Goal: Use online tool/utility: Utilize a website feature to perform a specific function

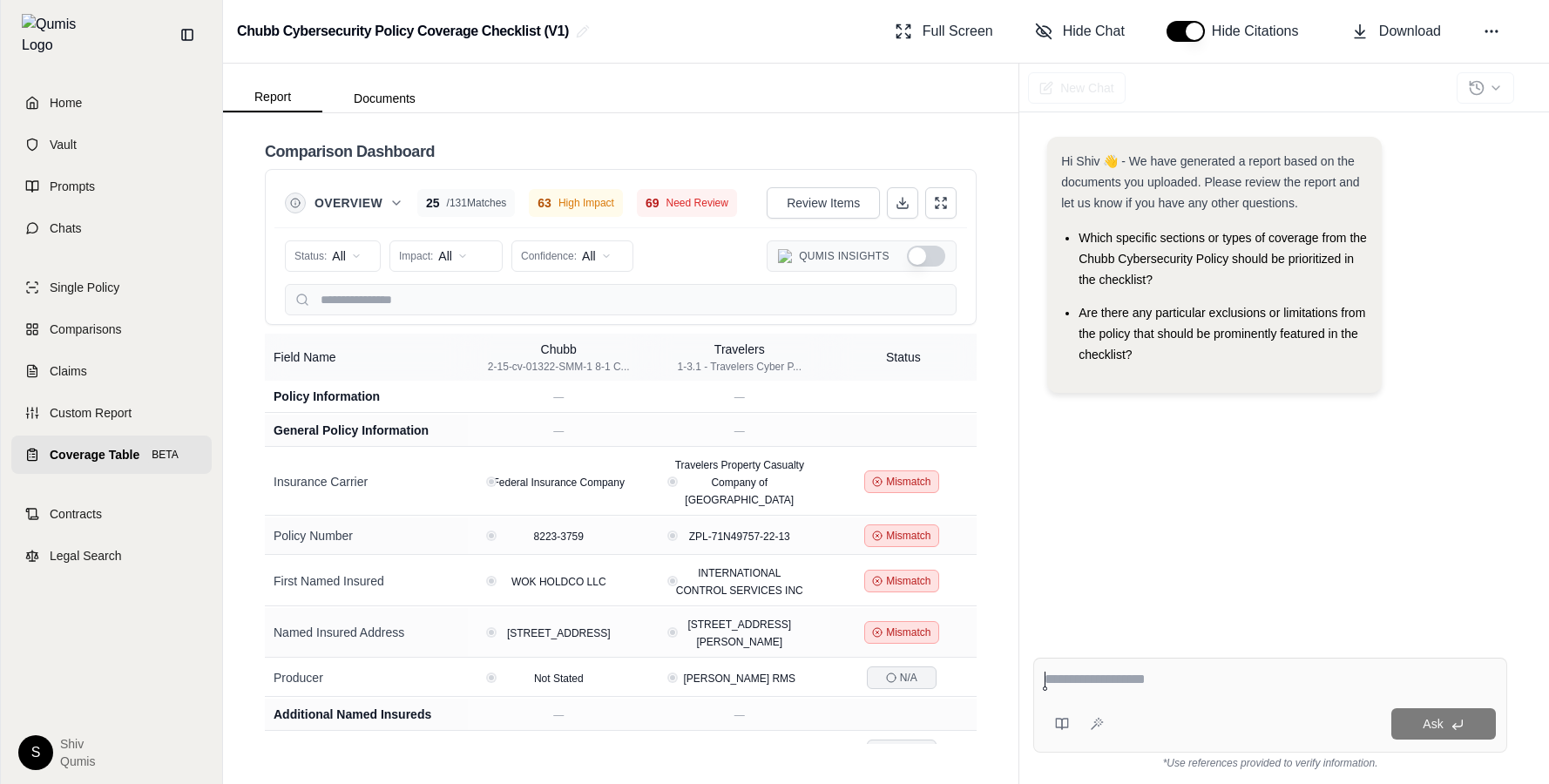
click at [924, 263] on button "Show Qumis Insights" at bounding box center [926, 256] width 38 height 21
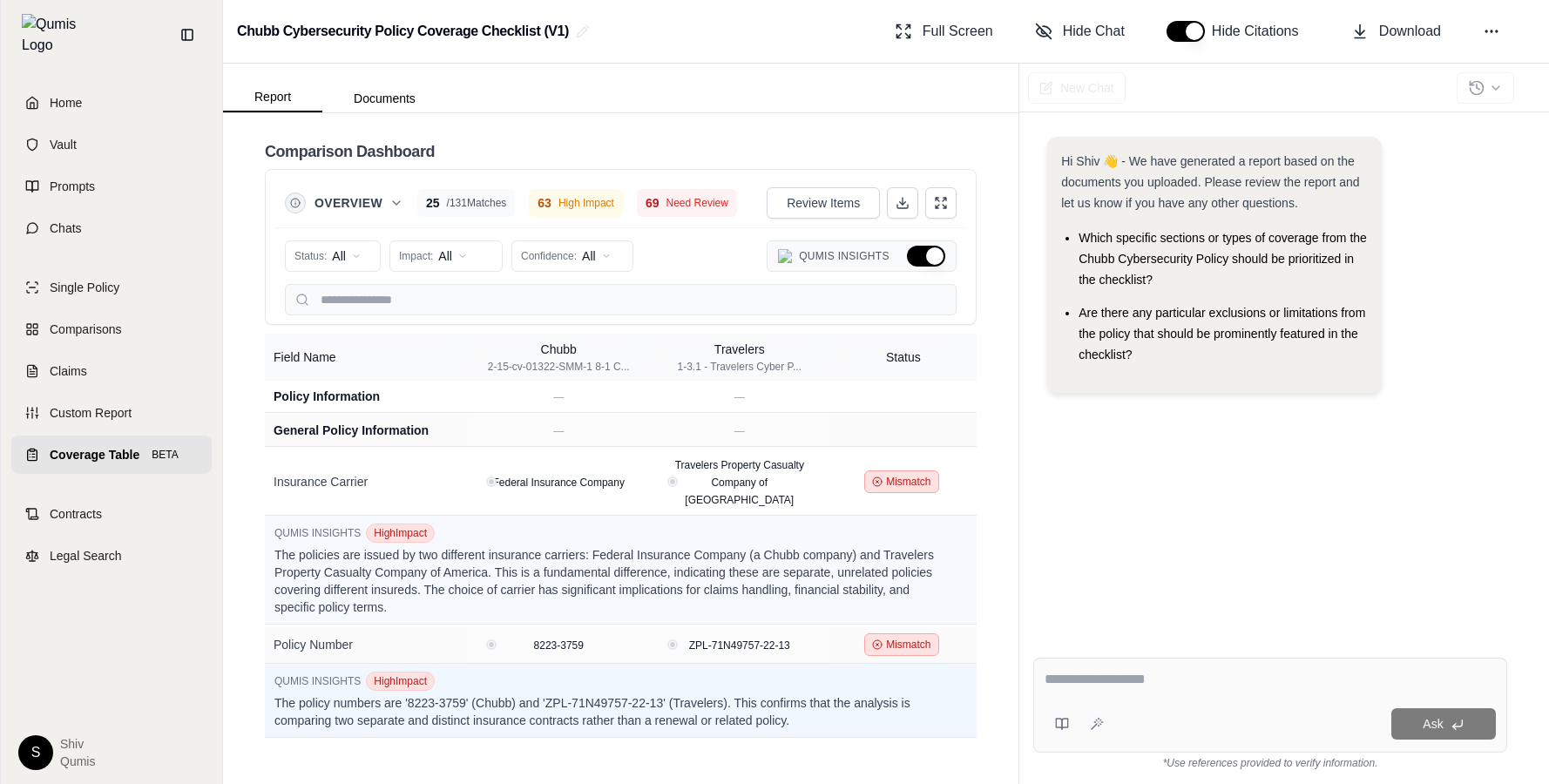
click at [924, 262] on button "Hide Qumis Insights" at bounding box center [926, 256] width 38 height 21
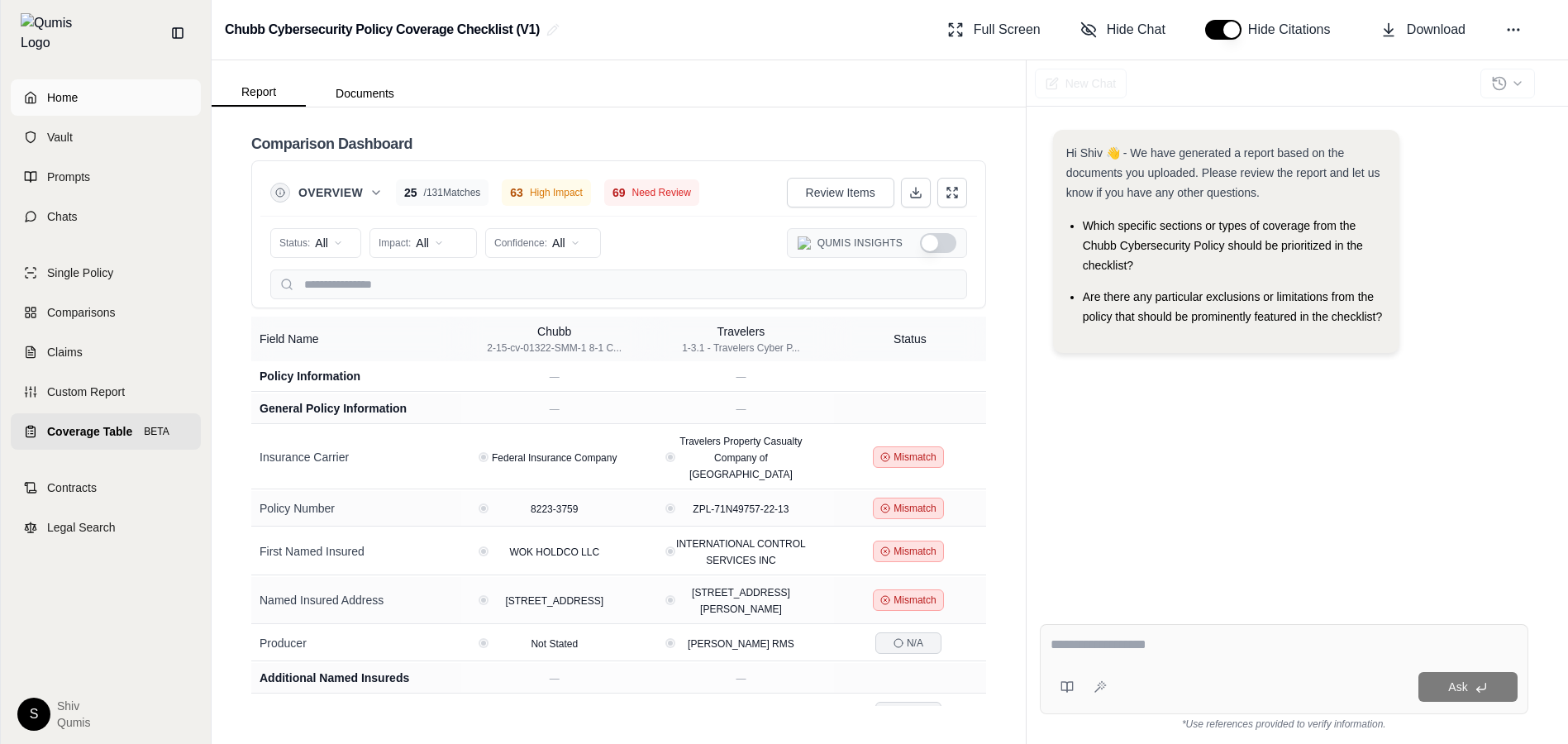
click at [73, 99] on link "Home" at bounding box center [105, 98] width 190 height 36
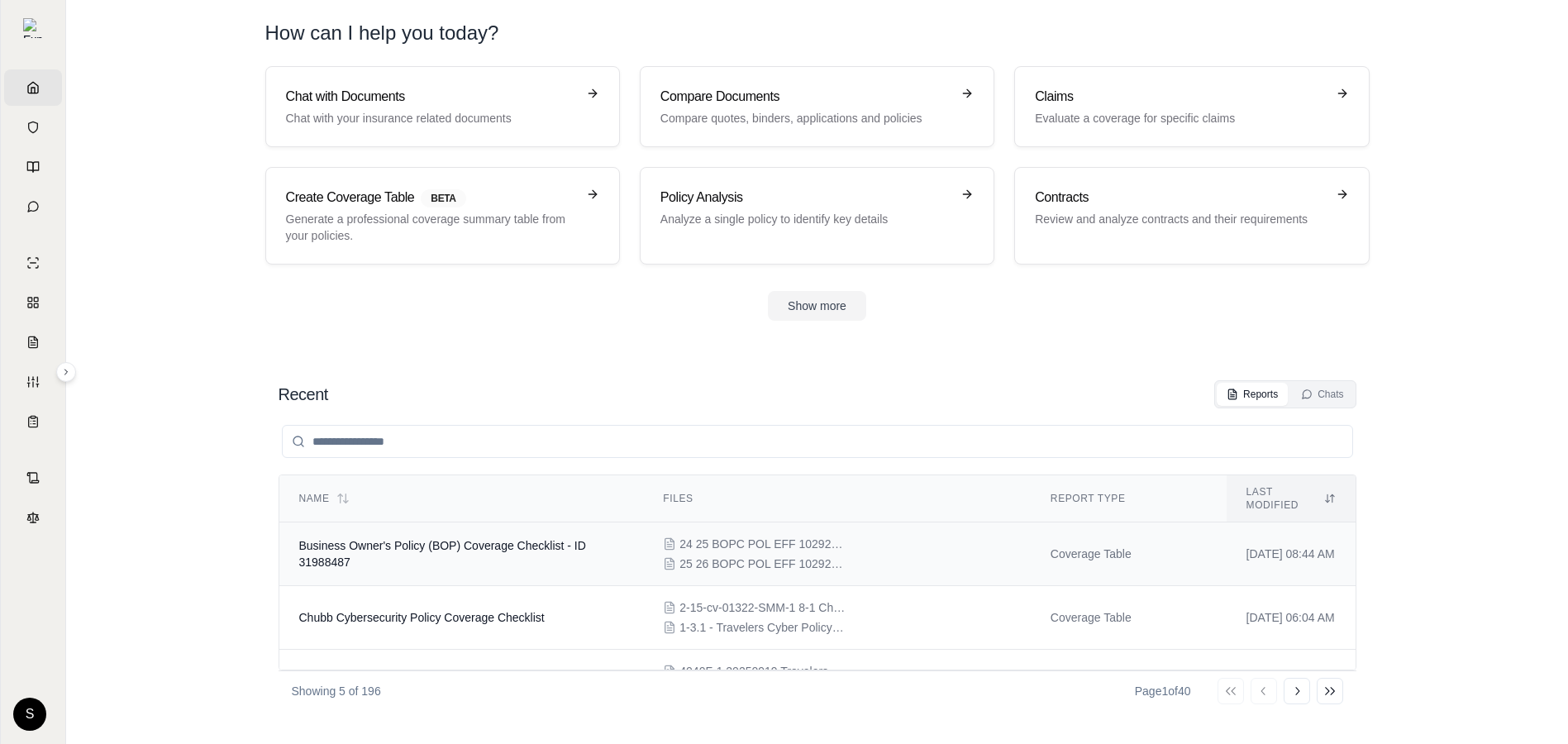
click at [720, 535] on span "24 25 BOPC POL EFF 102924.pdf" at bounding box center [762, 543] width 165 height 16
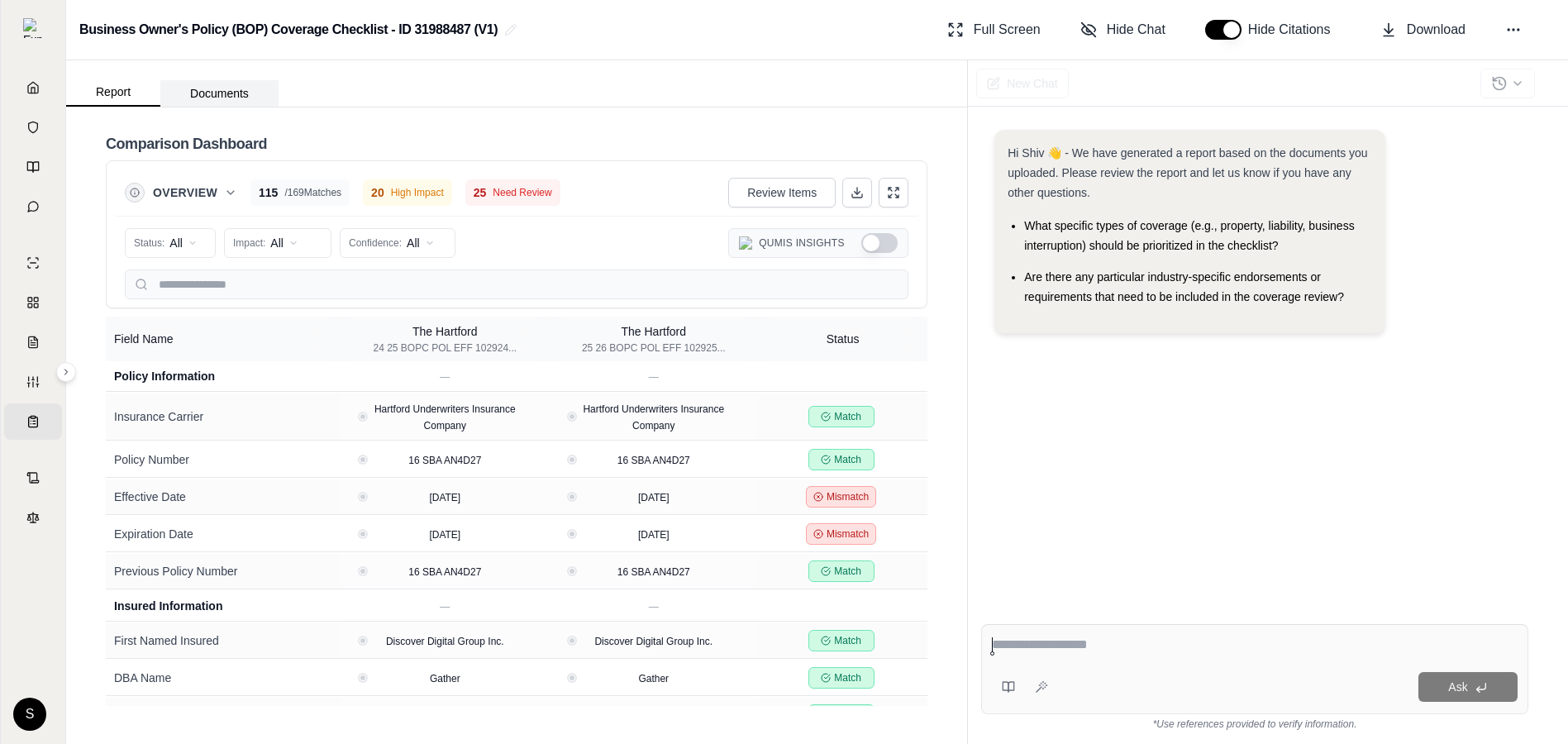
click at [228, 105] on button "Documents" at bounding box center [219, 93] width 119 height 27
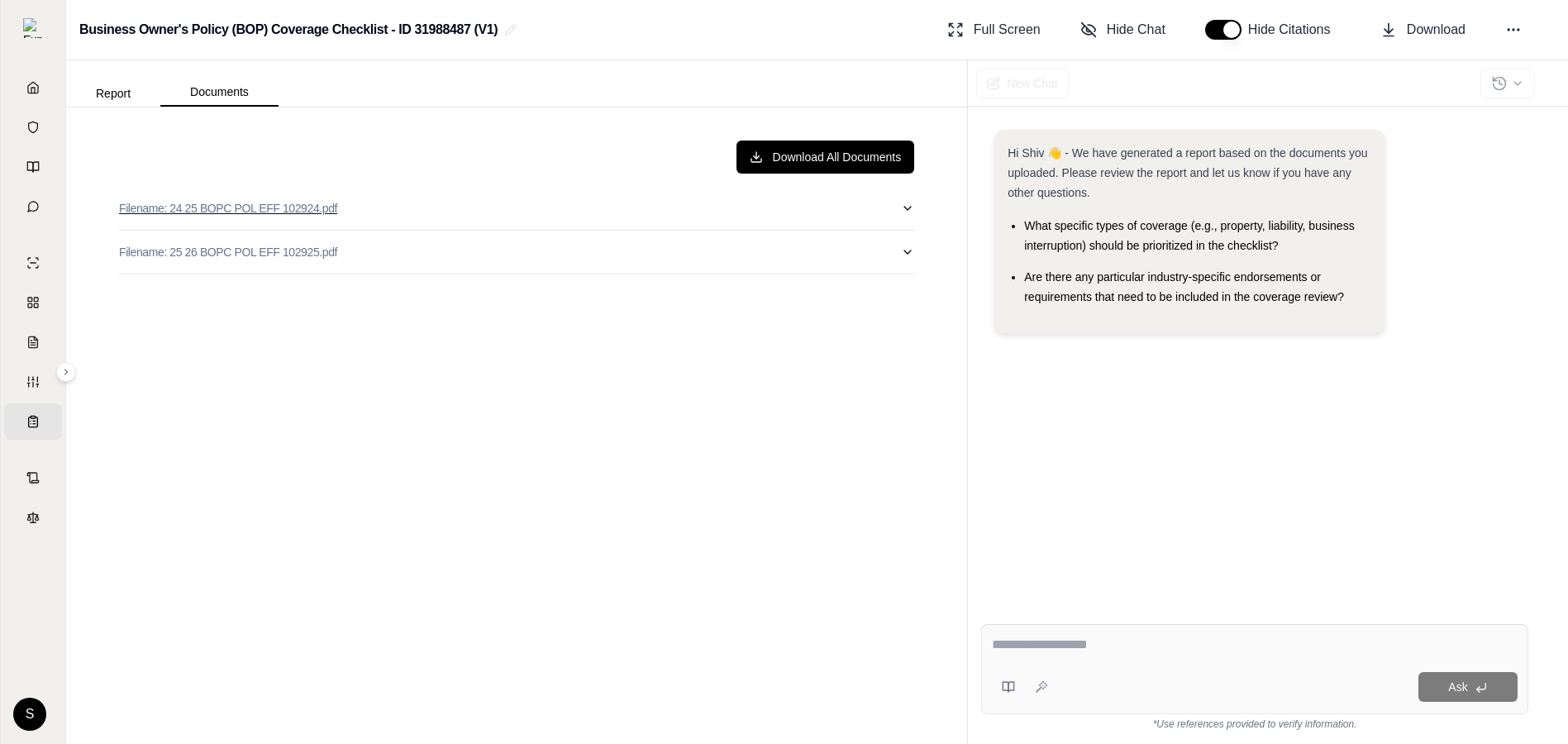
click at [420, 205] on button "Filename: 24 25 BOPC POL EFF 102924.pdf" at bounding box center [516, 208] width 795 height 43
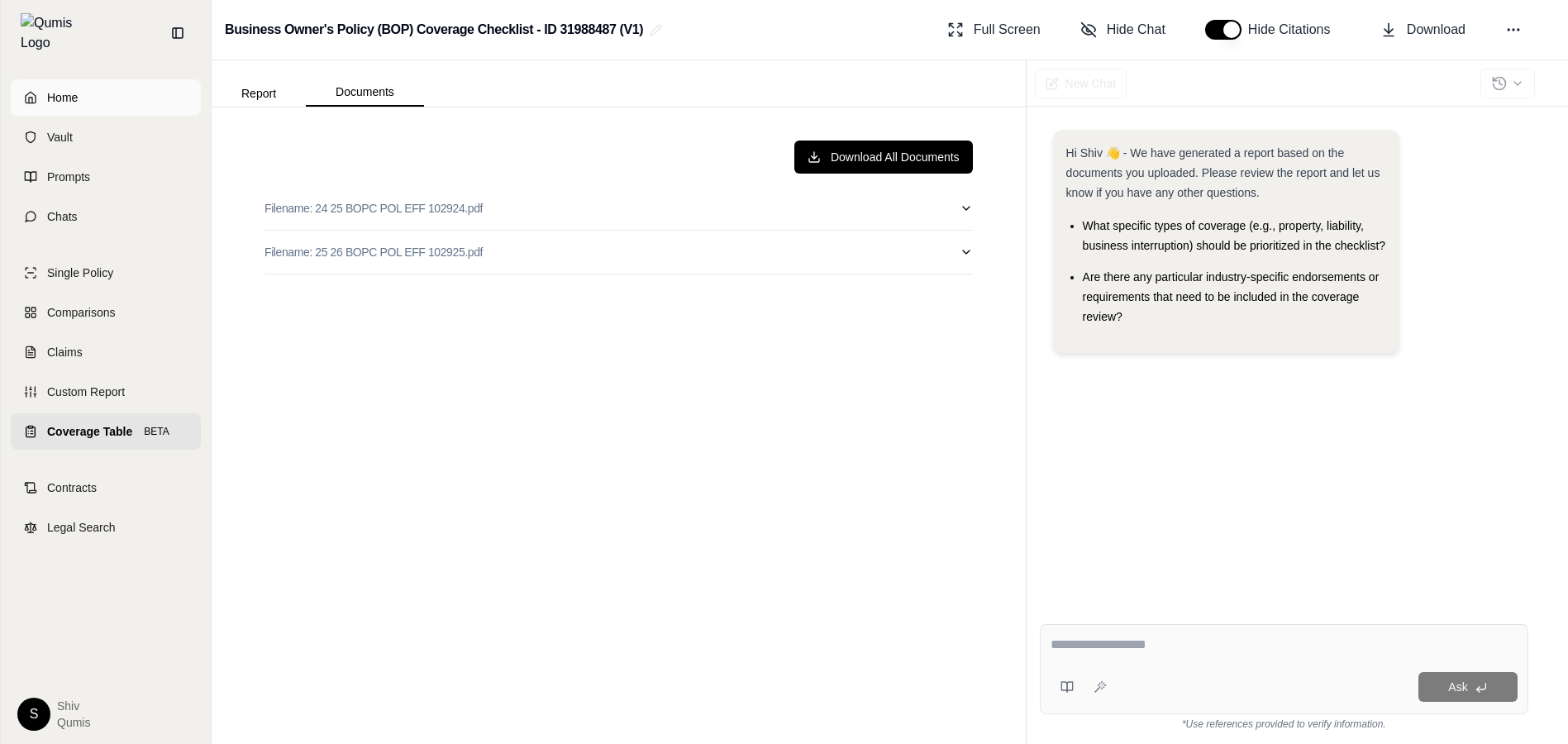
click at [46, 95] on link "Home" at bounding box center [105, 98] width 190 height 36
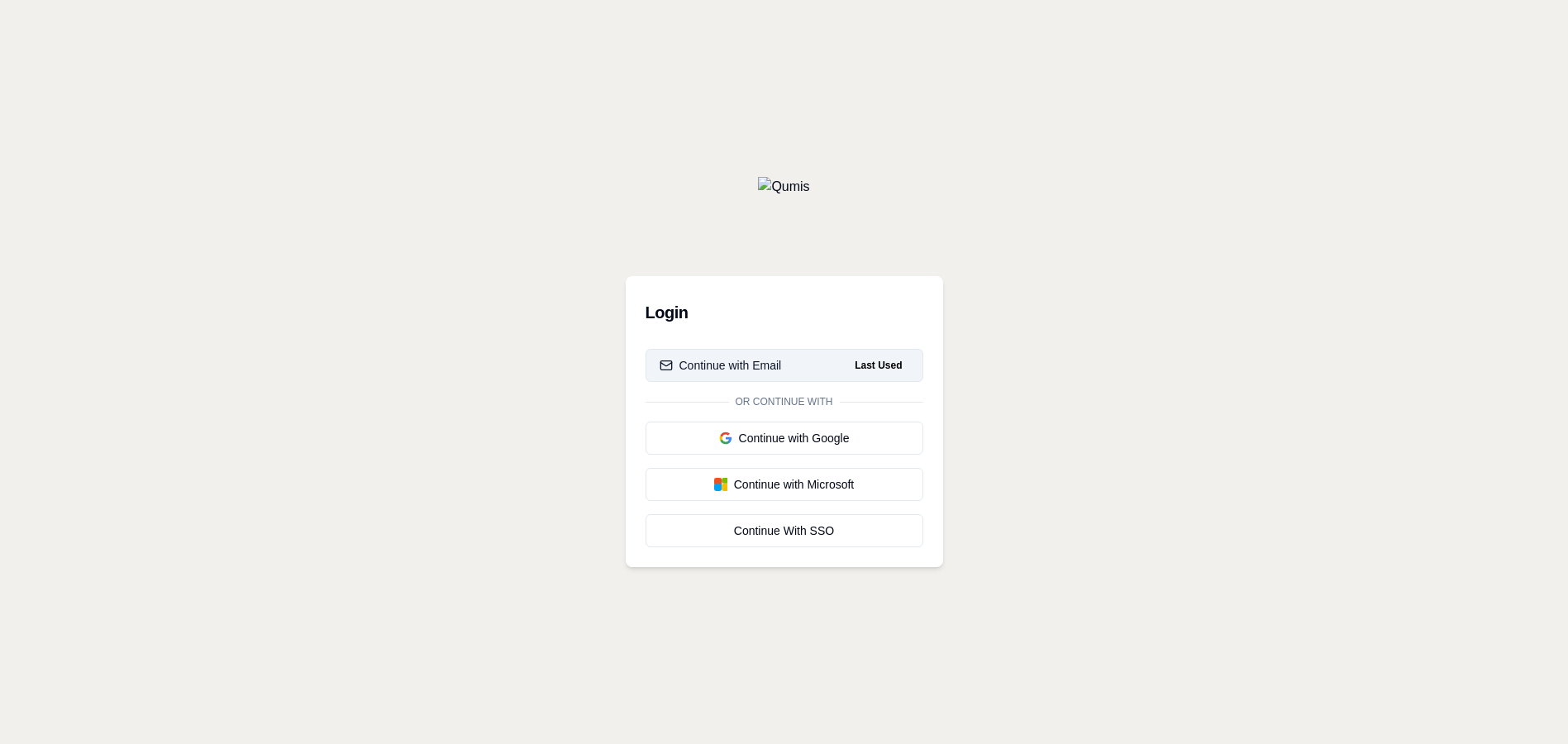
click at [794, 362] on button "Continue with Email Last Used" at bounding box center [784, 365] width 278 height 33
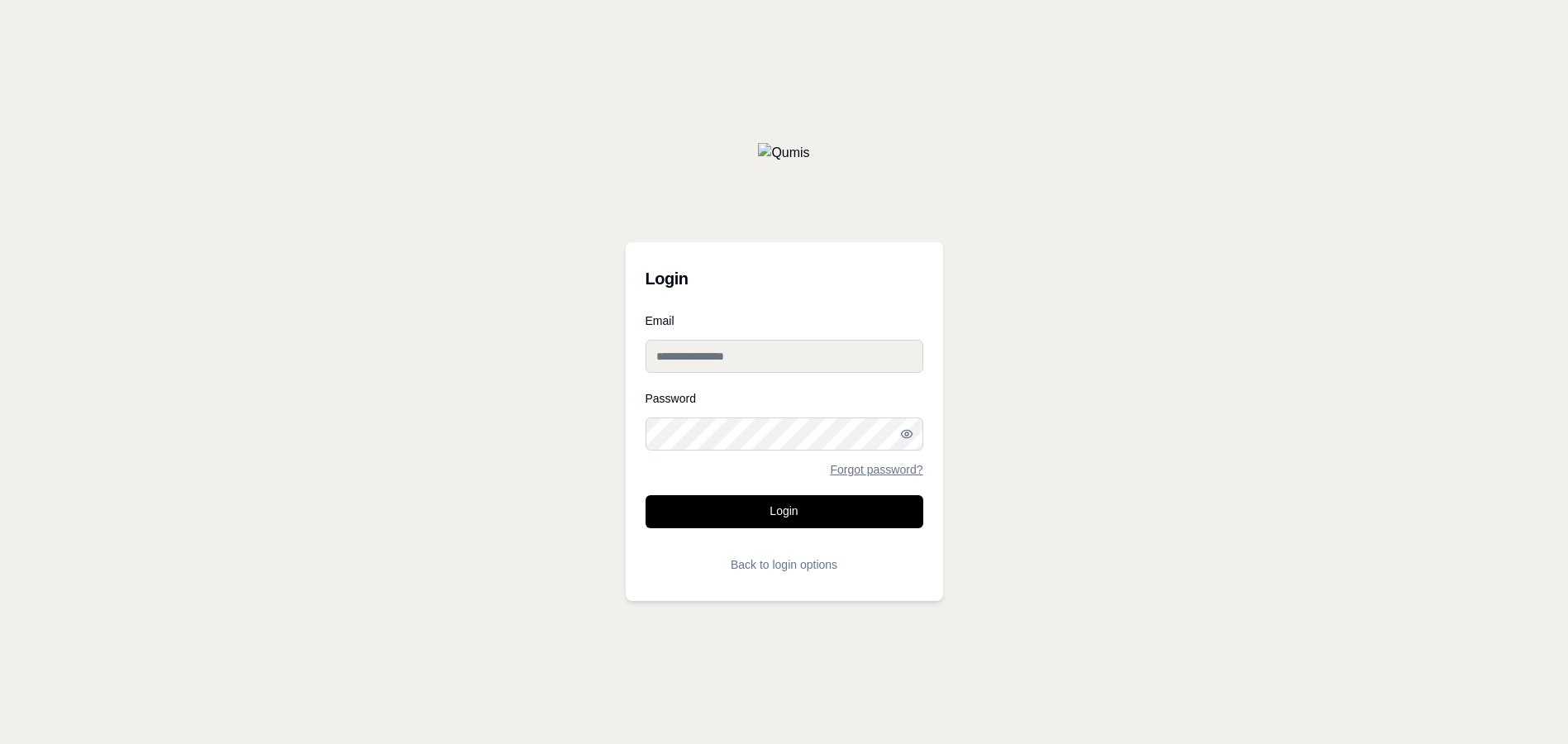
click at [781, 354] on input "Email" at bounding box center [784, 356] width 278 height 33
click at [1269, 537] on div "Login Email Password Forgot password? Login Back to login options" at bounding box center [784, 372] width 1568 height 744
click at [746, 362] on input "Email" at bounding box center [784, 356] width 278 height 33
click at [675, 360] on input "**********" at bounding box center [784, 356] width 278 height 33
click at [676, 360] on input "**********" at bounding box center [784, 356] width 278 height 33
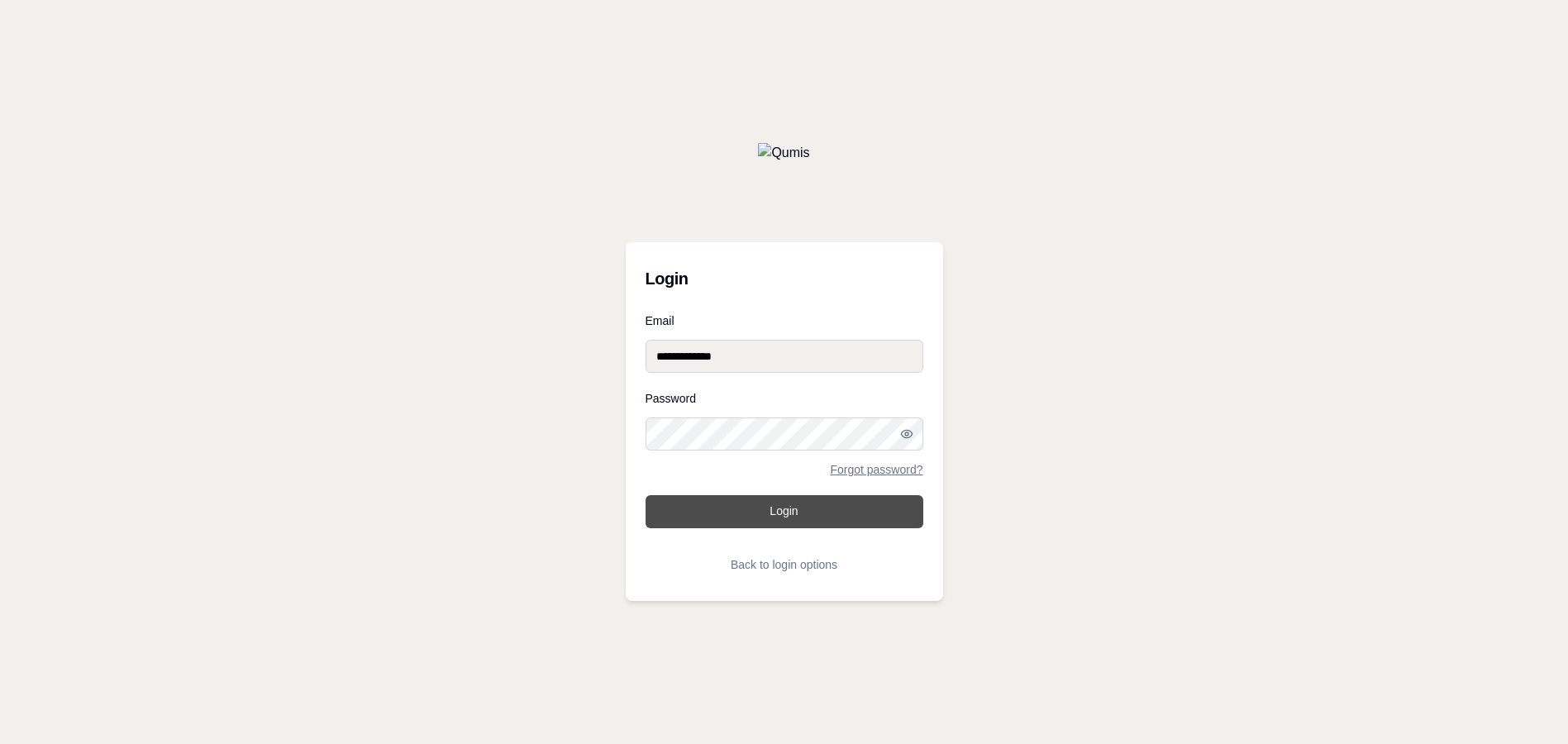
type input "**********"
click at [744, 515] on button "Login" at bounding box center [784, 512] width 278 height 33
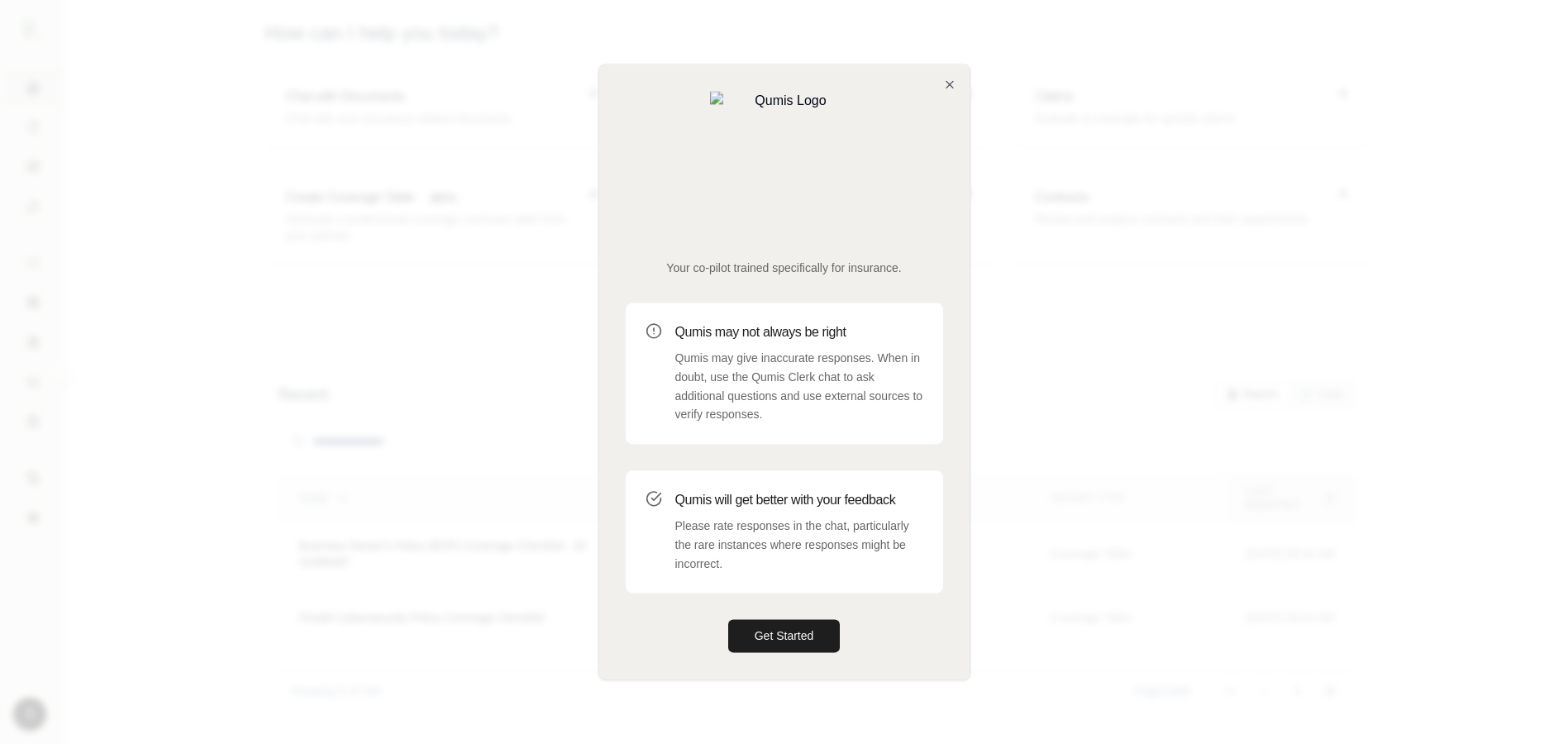
click at [934, 155] on div "Your co-pilot trained specifically for insurance." at bounding box center [784, 183] width 317 height 185
click at [947, 87] on icon "button" at bounding box center [949, 84] width 7 height 7
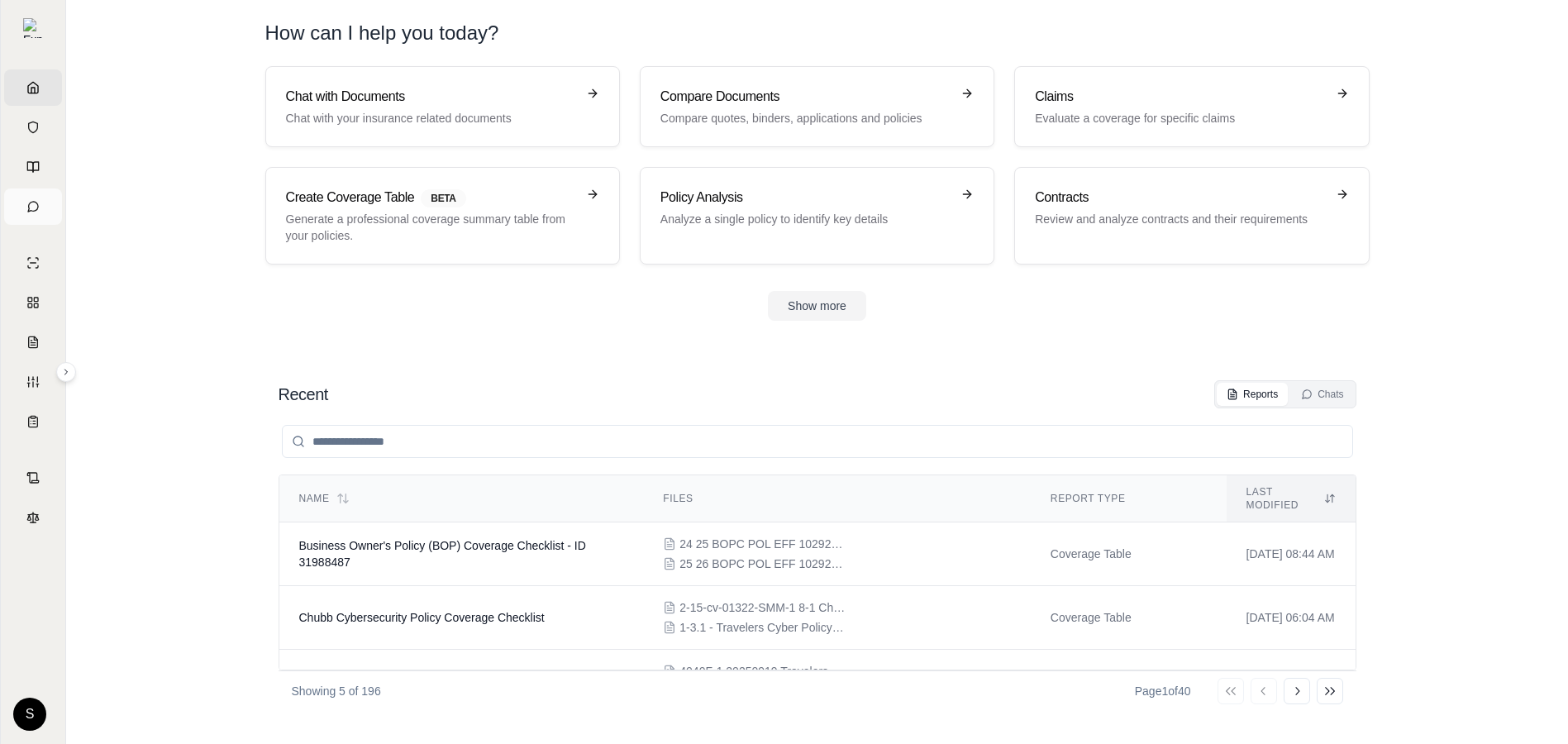
click at [28, 195] on link "Chats" at bounding box center [32, 207] width 58 height 36
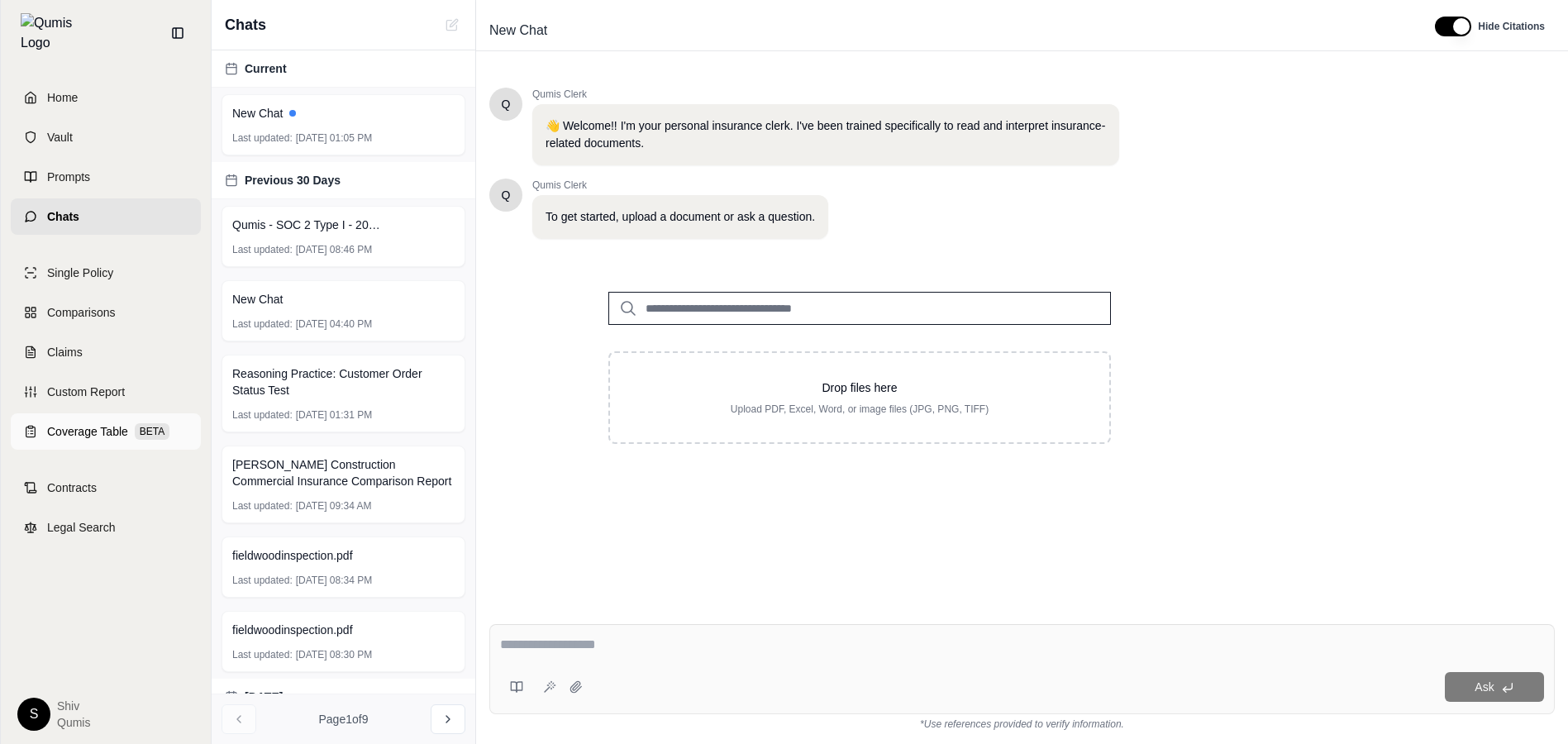
click at [60, 427] on span "Coverage Table" at bounding box center [87, 431] width 81 height 16
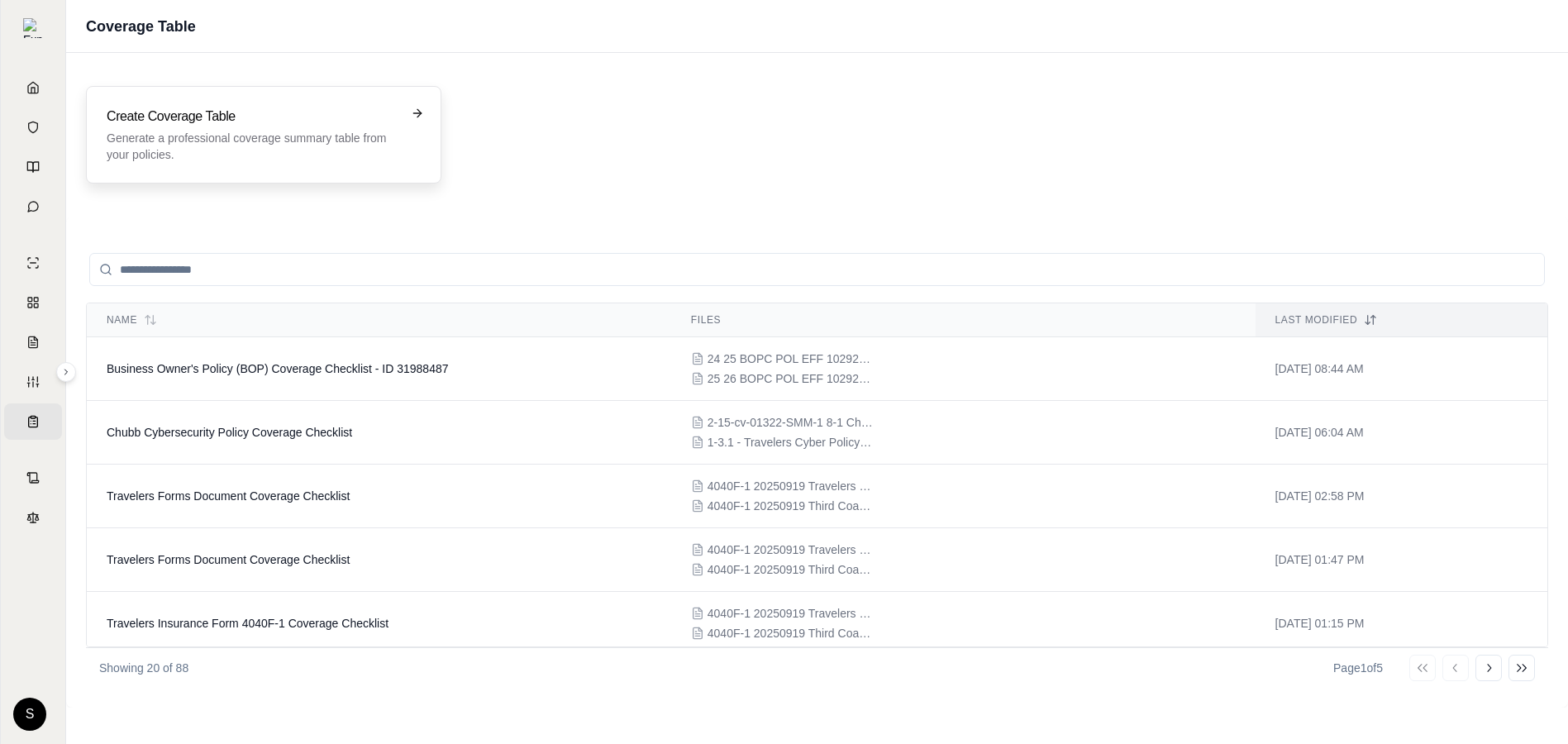
click at [207, 125] on h3 "Create Coverage Table" at bounding box center [252, 116] width 291 height 20
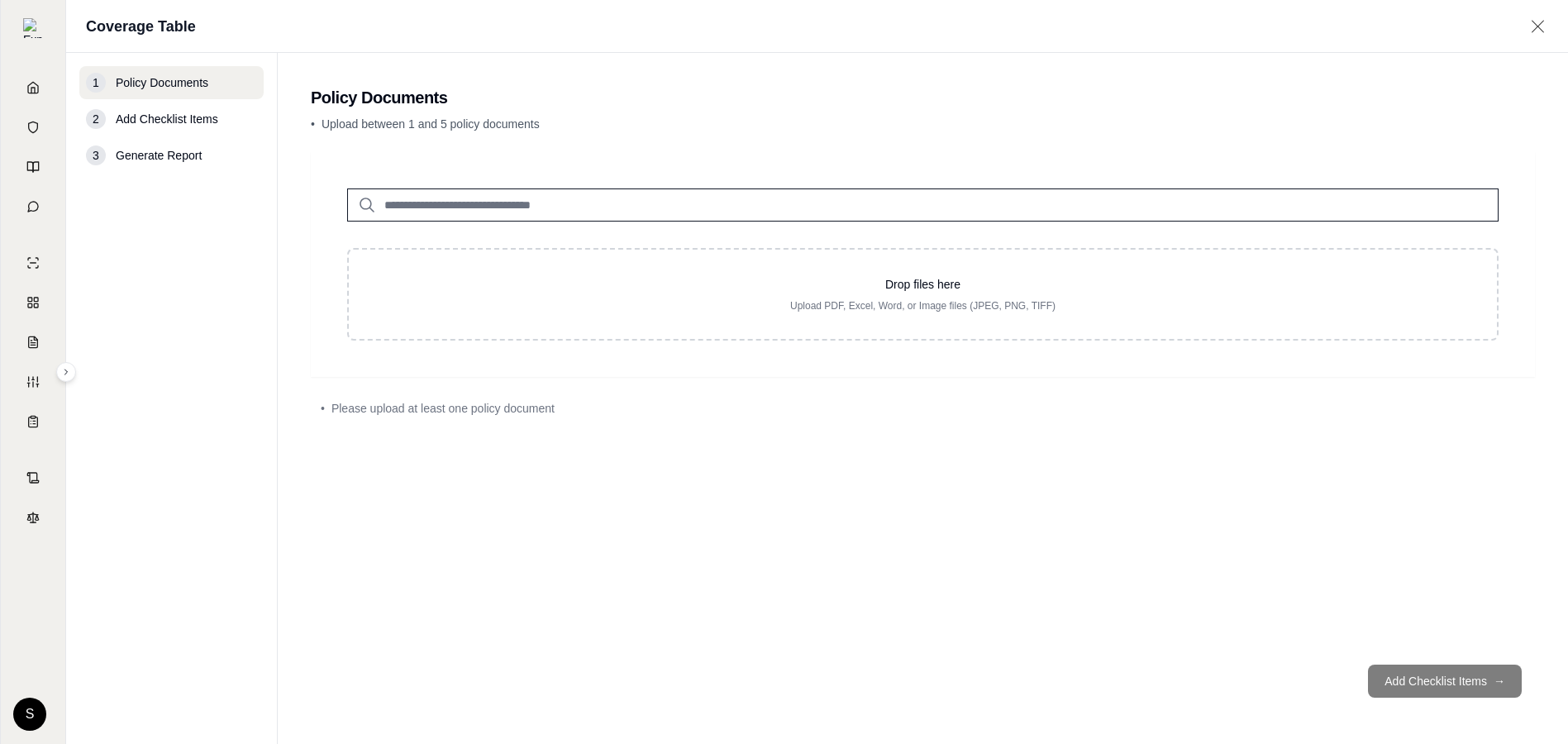
click at [642, 215] on input "search" at bounding box center [923, 205] width 1151 height 33
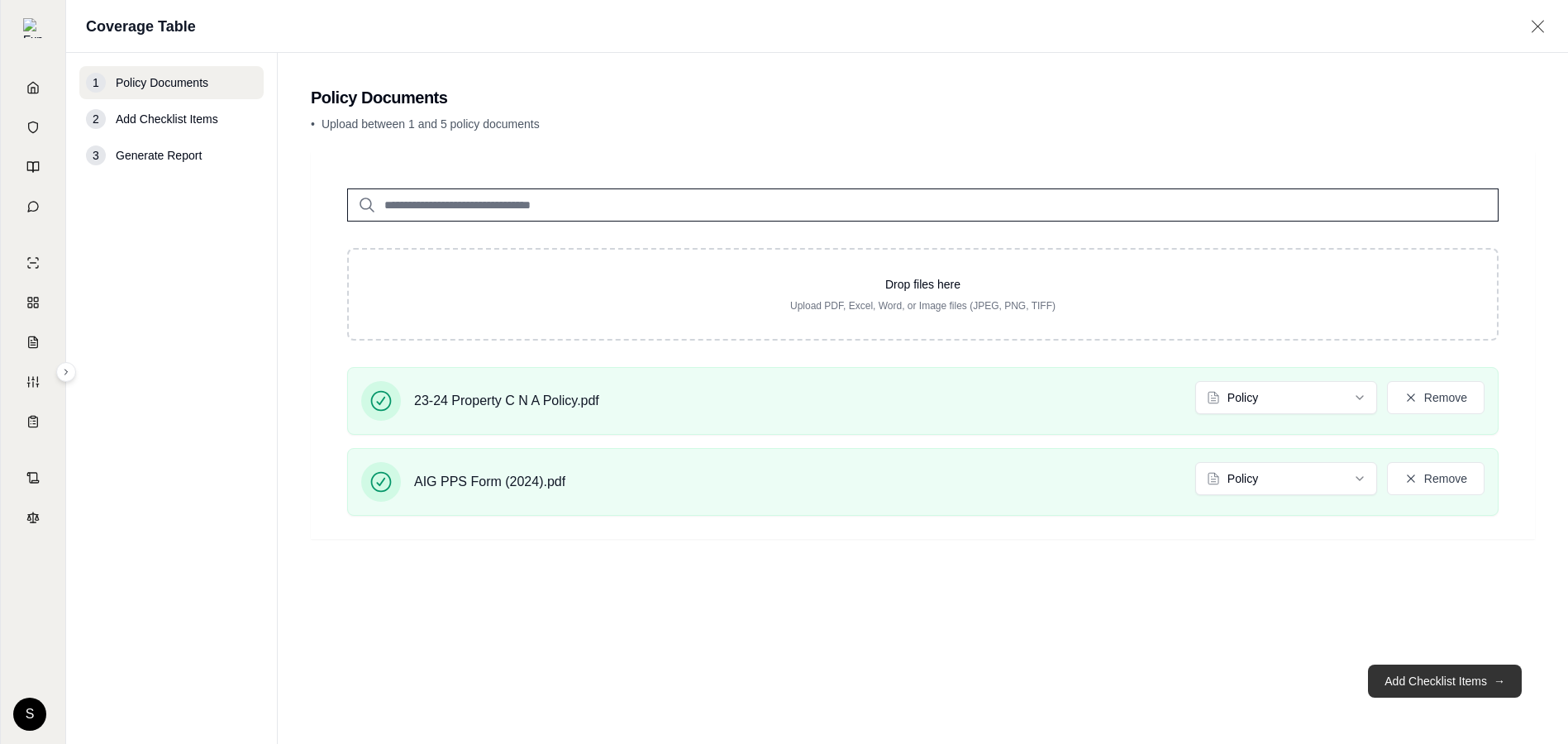
click at [1421, 679] on button "Add Checklist Items →" at bounding box center [1445, 680] width 154 height 33
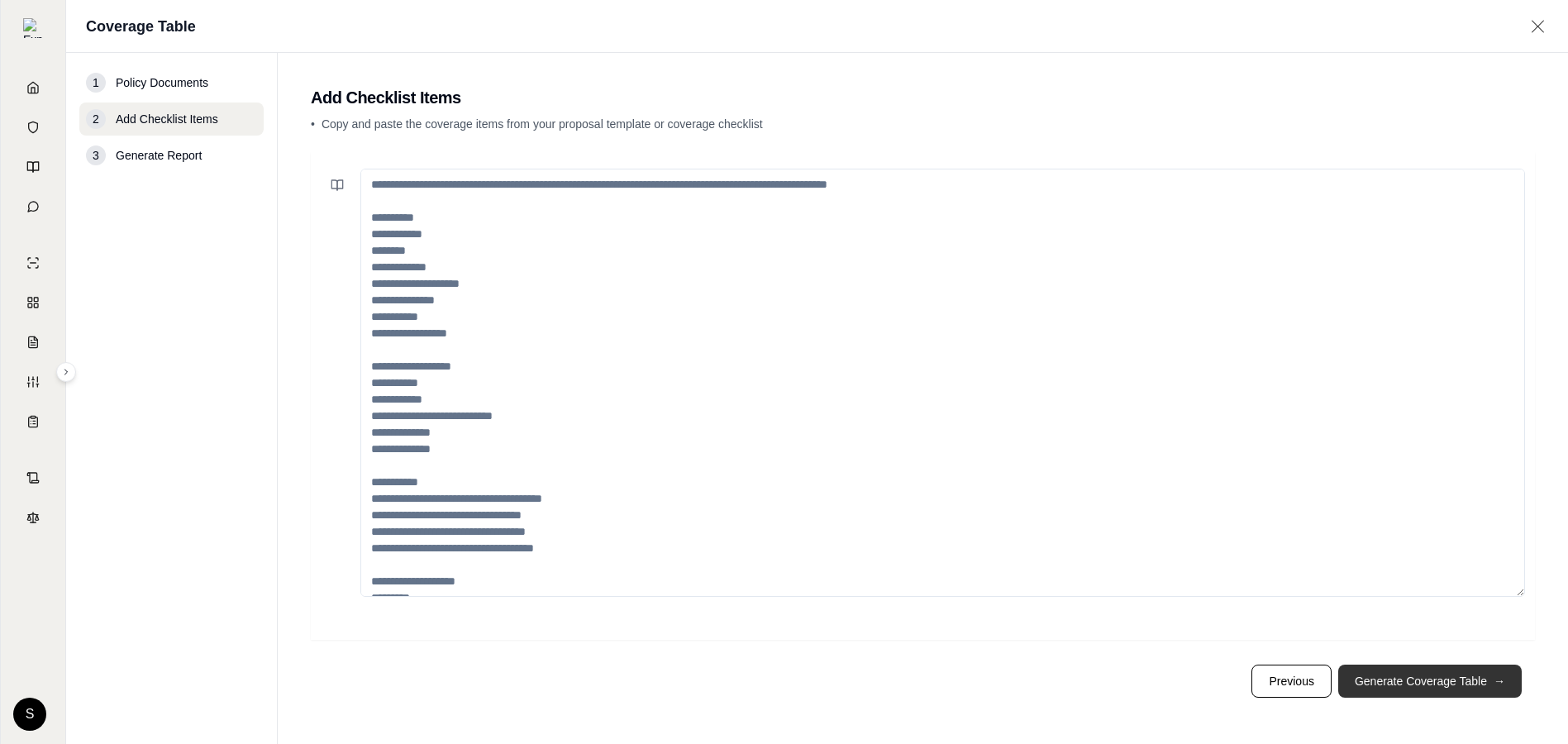
click at [1421, 679] on button "Generate Coverage Table →" at bounding box center [1429, 680] width 183 height 33
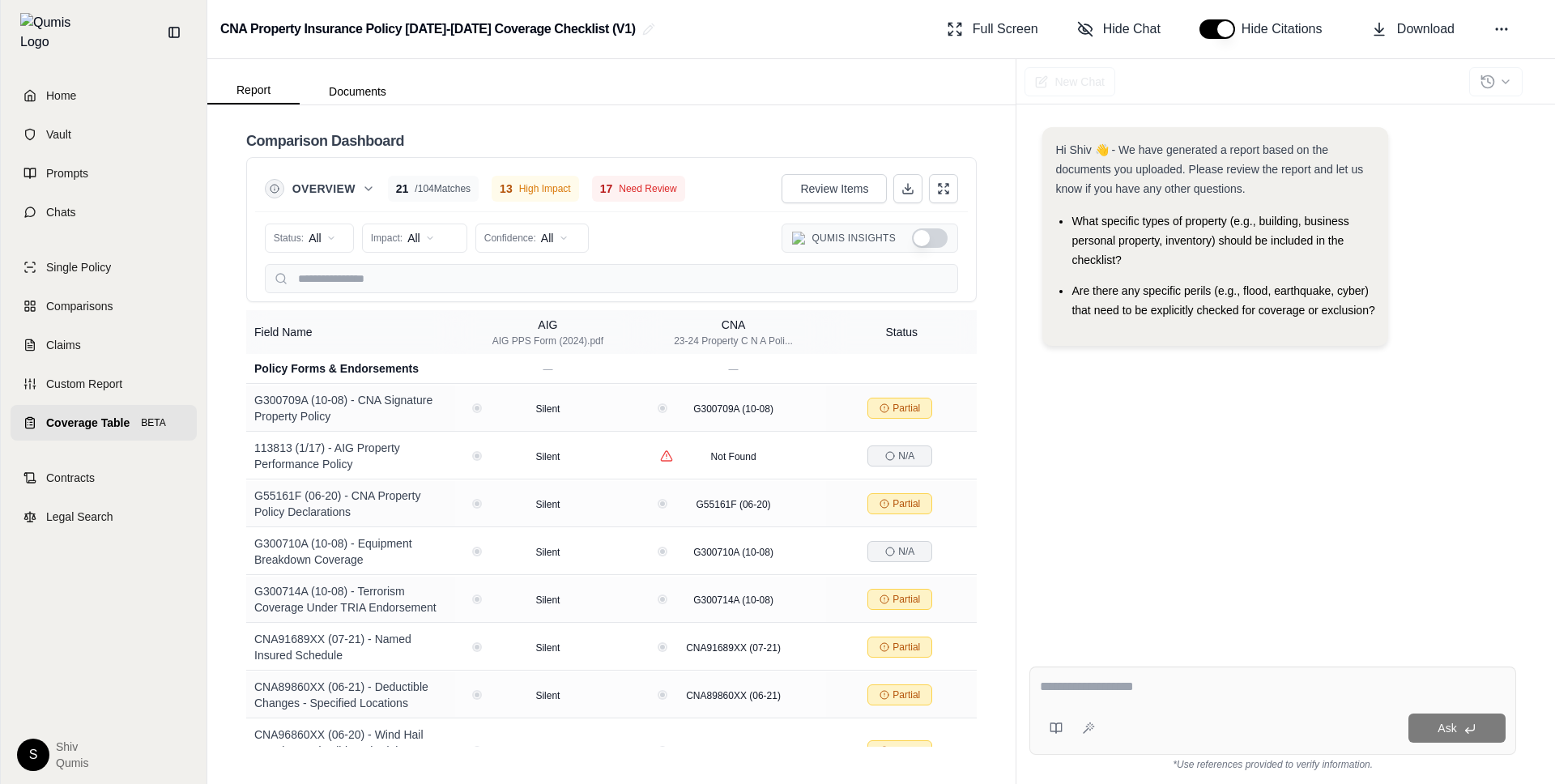
click at [84, 415] on span "Coverage Table" at bounding box center [88, 422] width 84 height 16
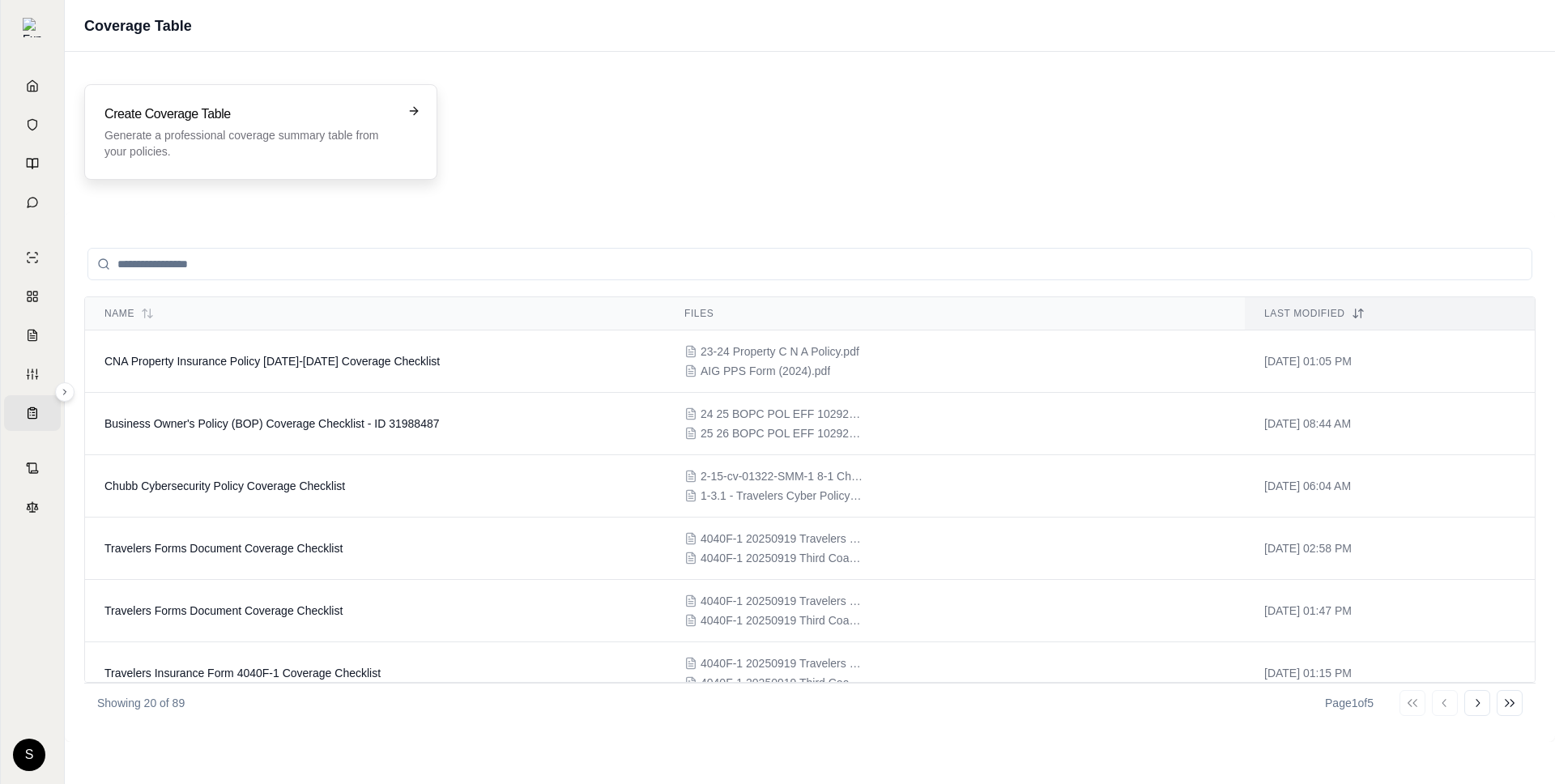
click at [296, 148] on p "Generate a professional coverage summary table from your policies." at bounding box center [249, 143] width 290 height 33
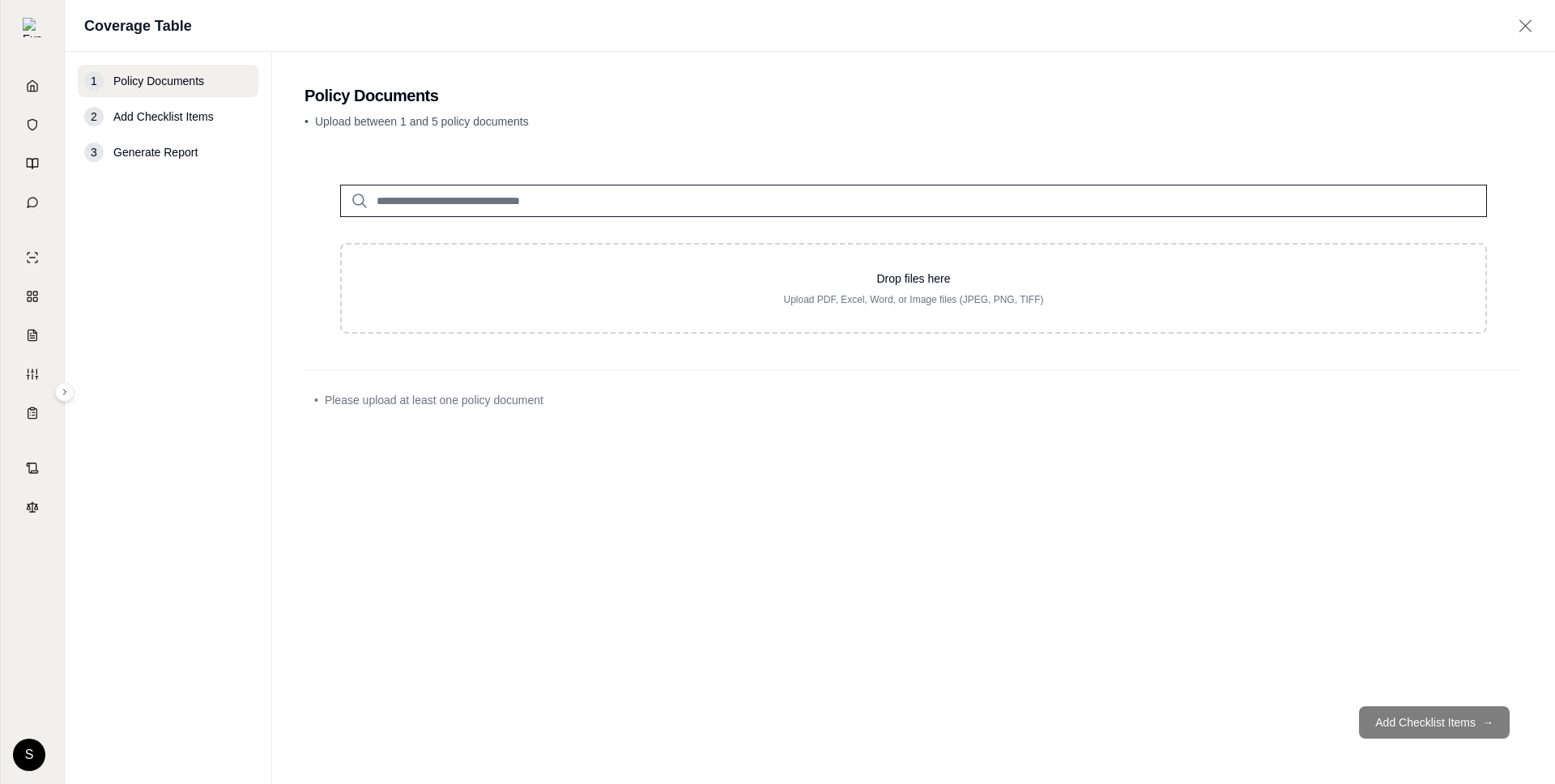
click at [392, 193] on input "search" at bounding box center [913, 201] width 1147 height 33
type input "*"
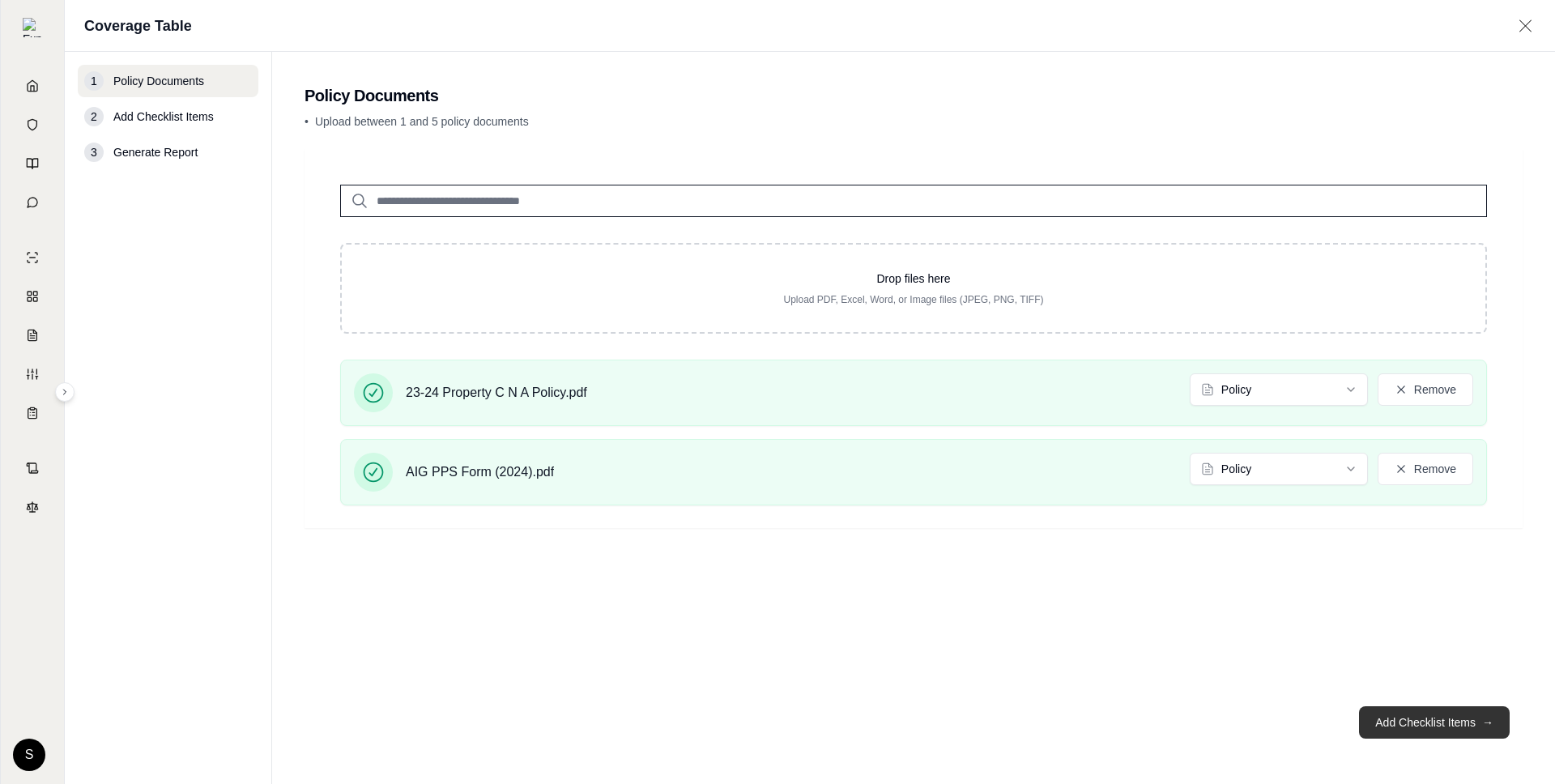
click at [1402, 726] on button "Add Checklist Items →" at bounding box center [1434, 722] width 151 height 33
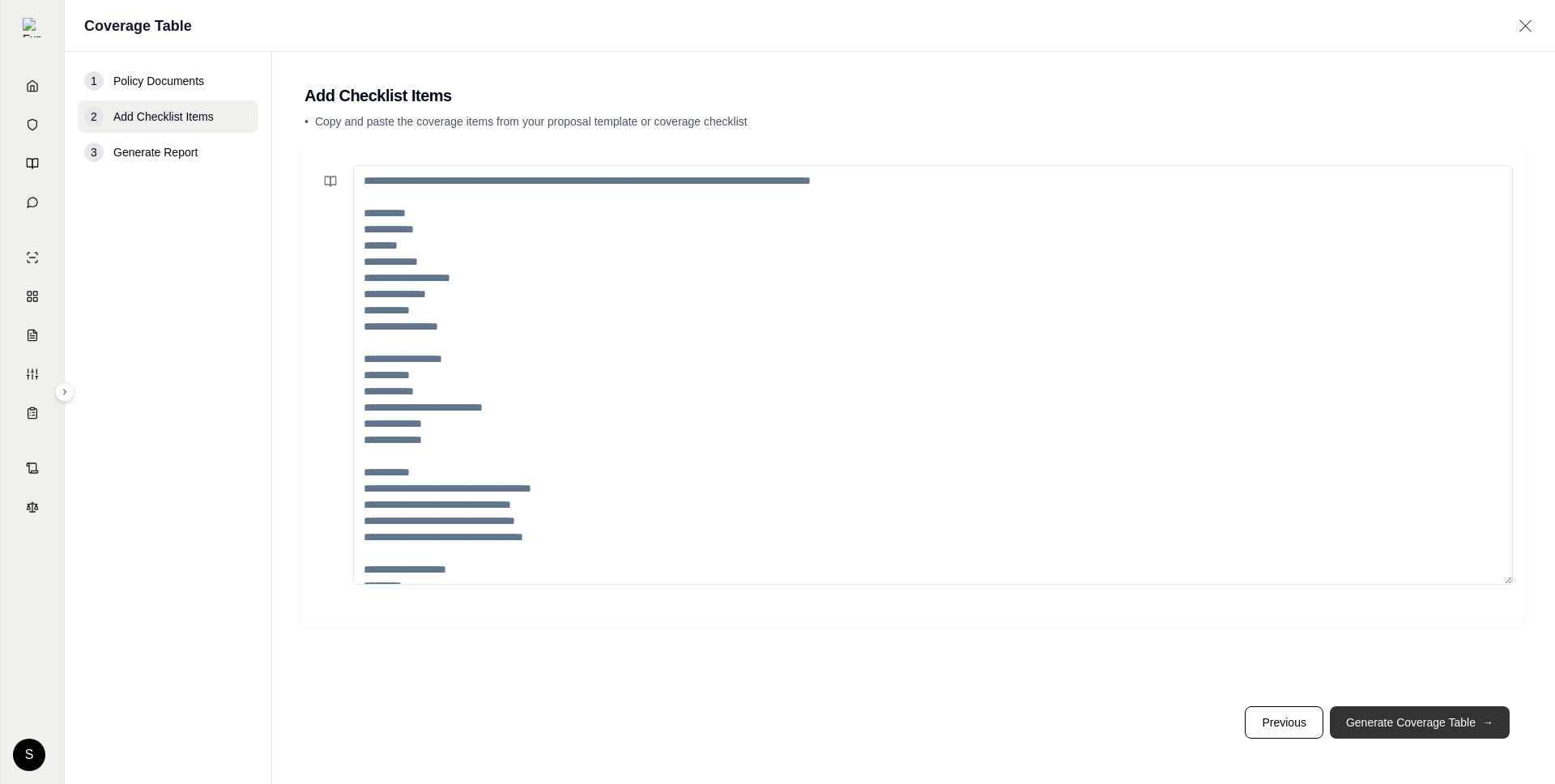
click at [1402, 725] on button "Generate Coverage Table →" at bounding box center [1419, 722] width 179 height 33
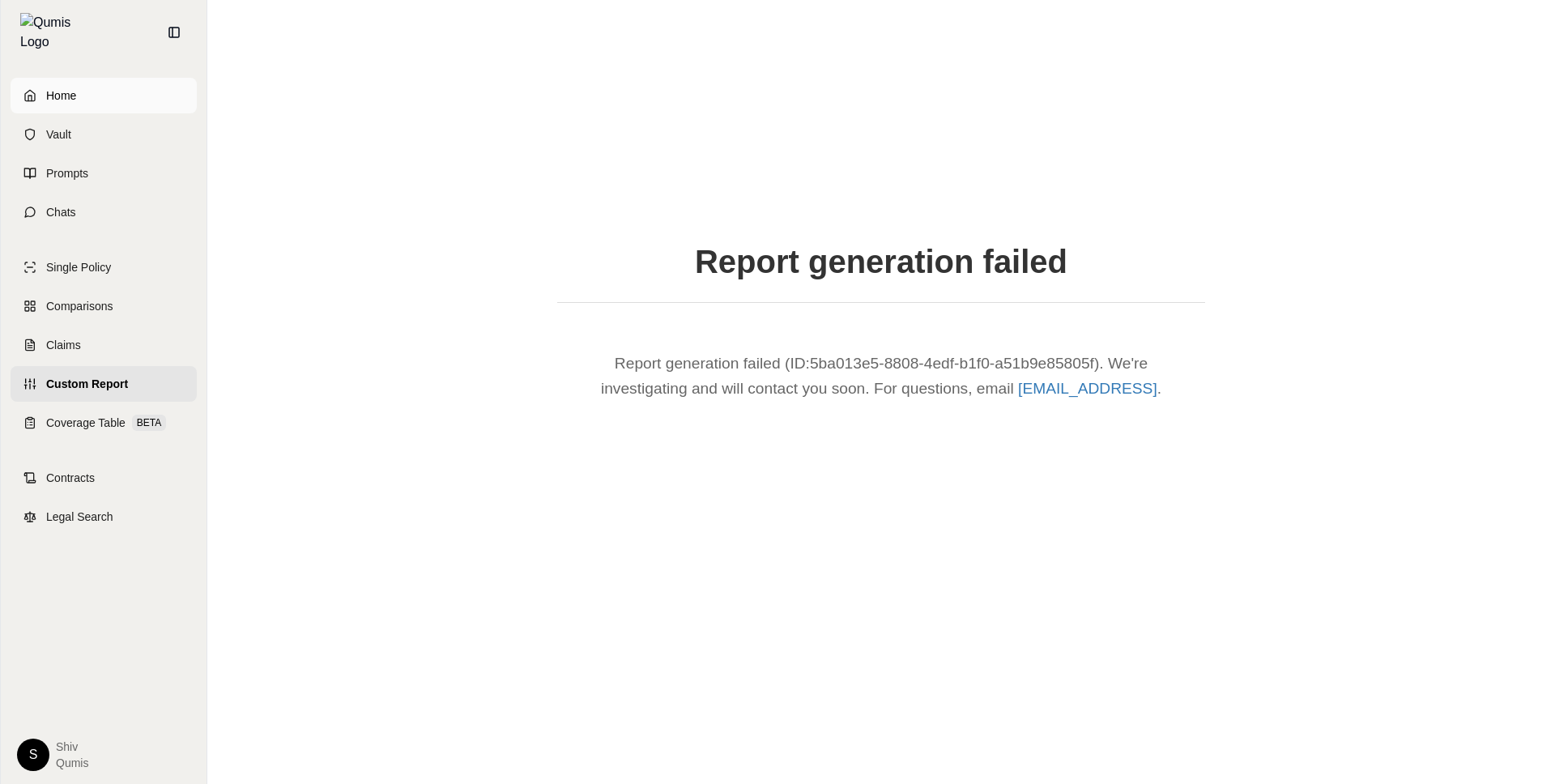
click at [33, 92] on link "Home" at bounding box center [103, 96] width 186 height 35
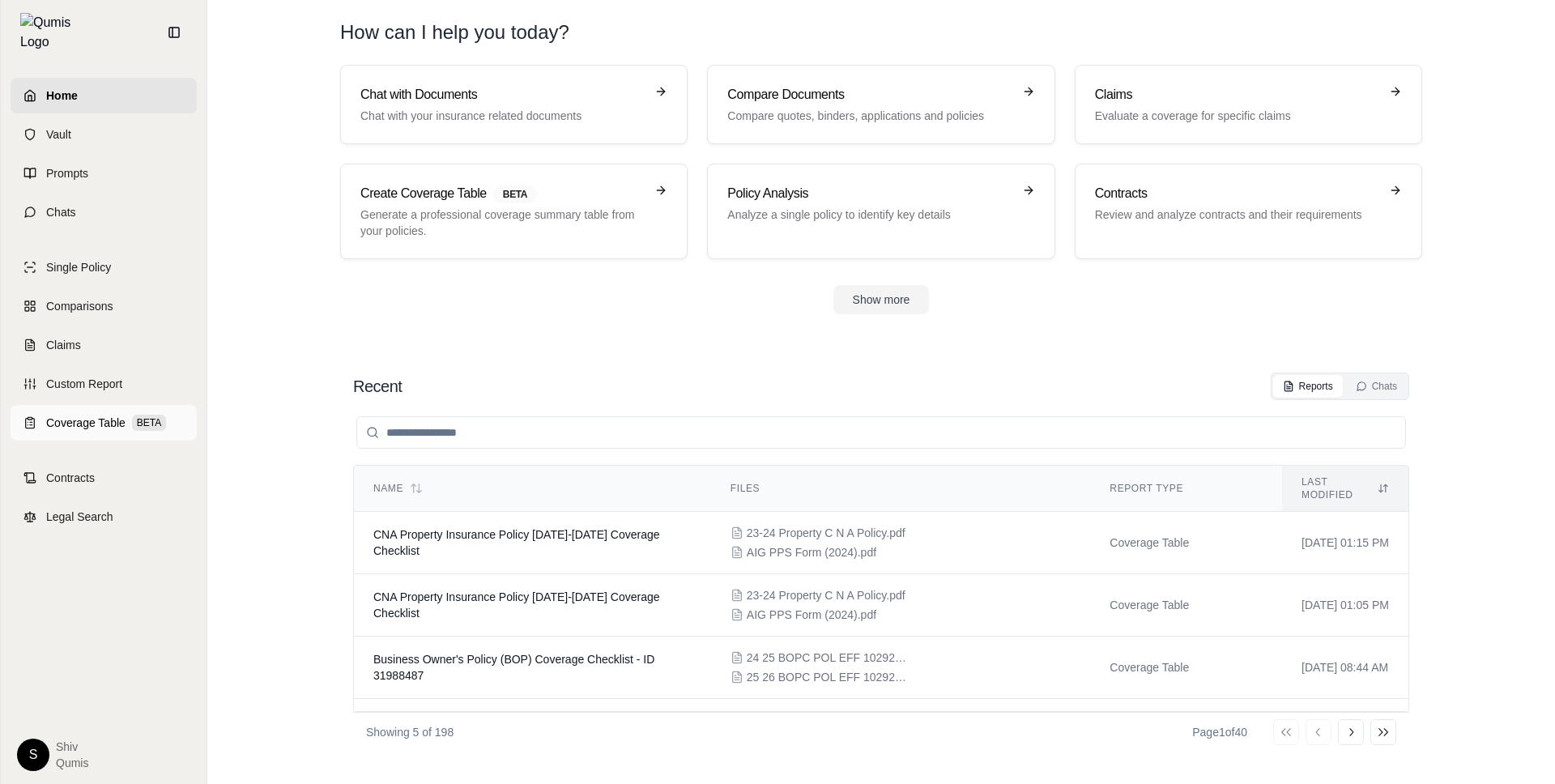
click at [89, 415] on span "Coverage Table" at bounding box center [86, 422] width 79 height 16
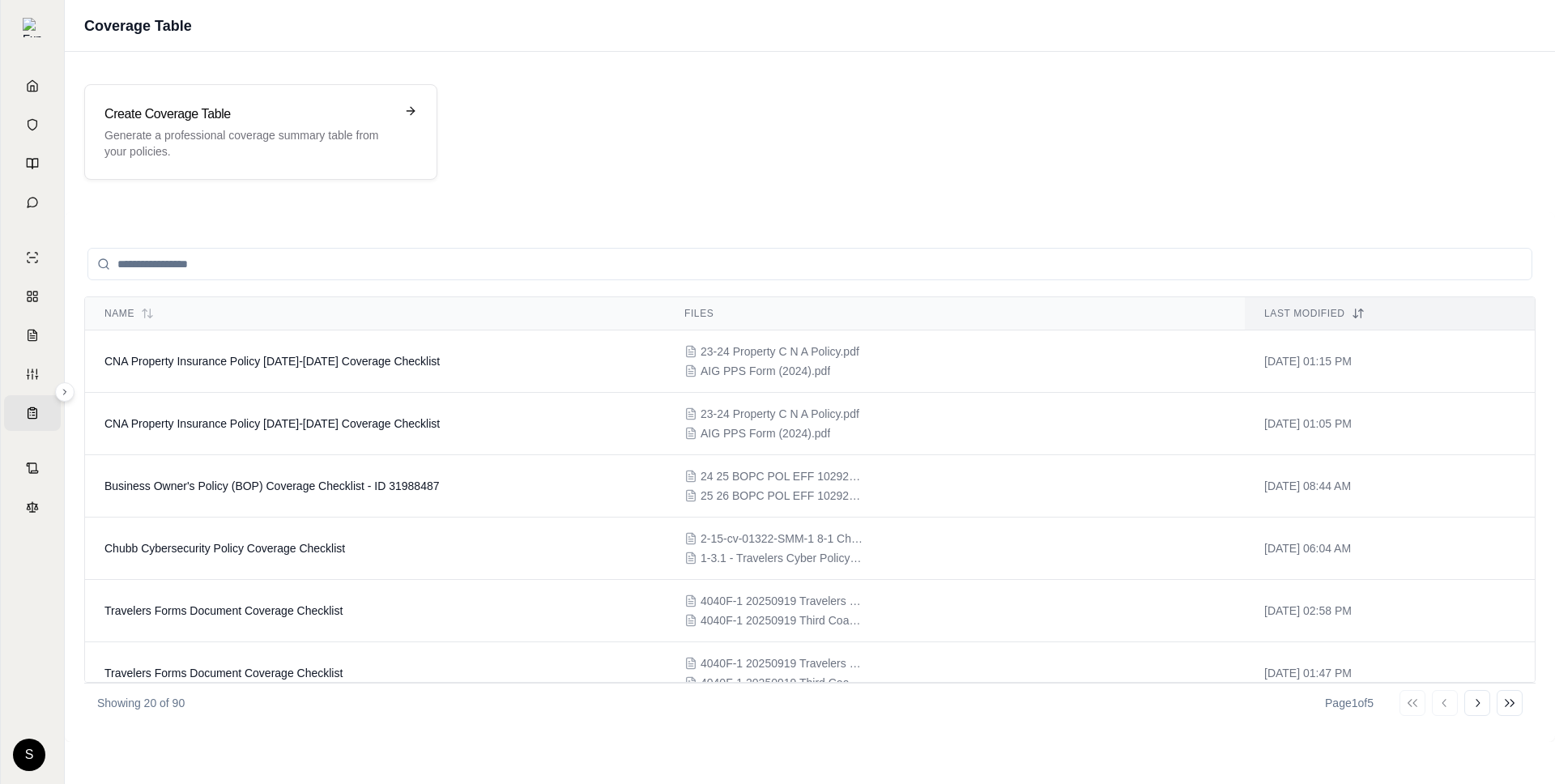
click at [338, 190] on div "Create Coverage Table Generate a professional coverage summary table from your …" at bounding box center [810, 132] width 1491 height 135
click at [329, 124] on div "Create Coverage Table Generate a professional coverage summary table from your …" at bounding box center [249, 131] width 290 height 55
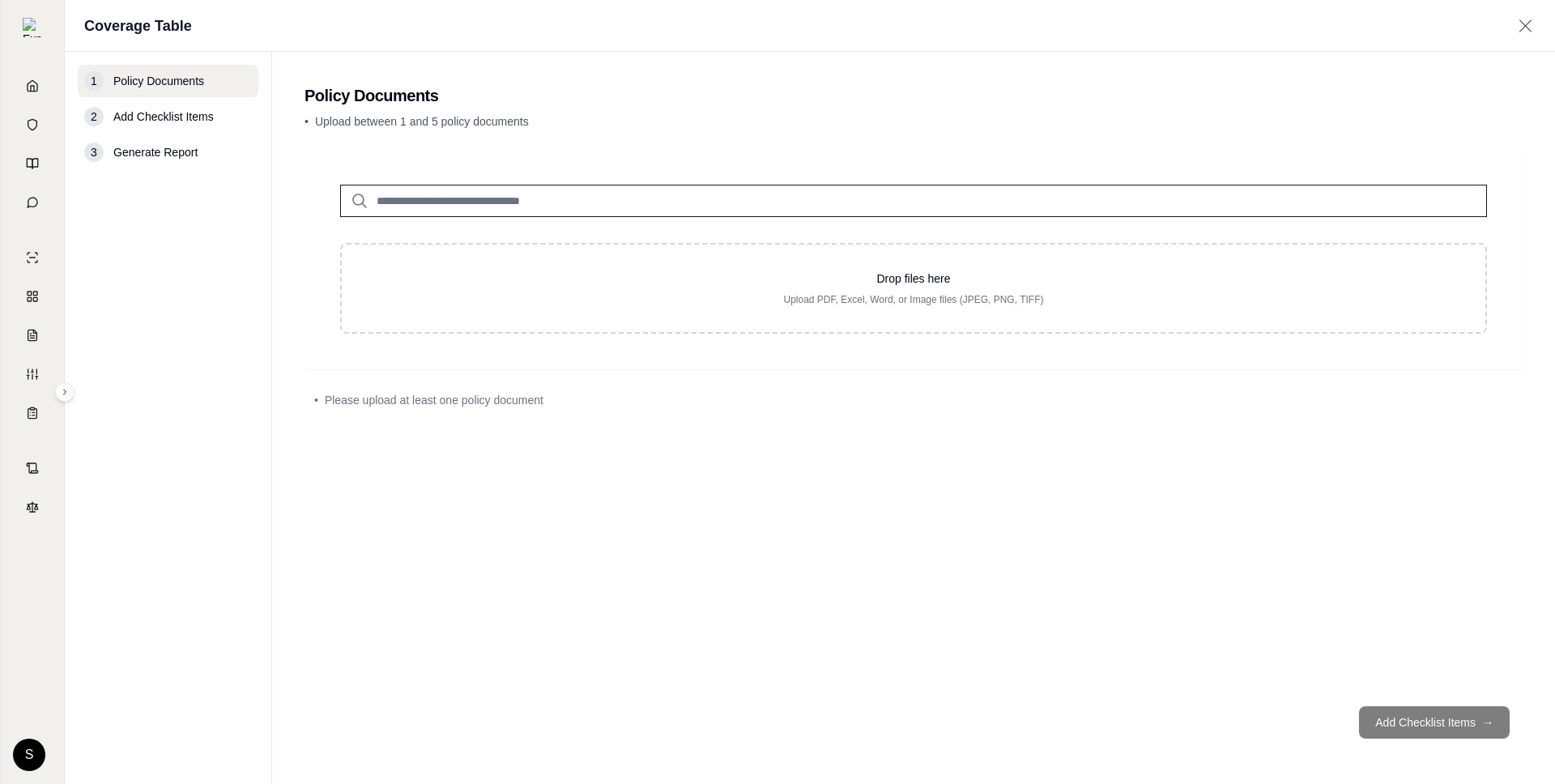
click at [654, 202] on input "search" at bounding box center [913, 201] width 1147 height 33
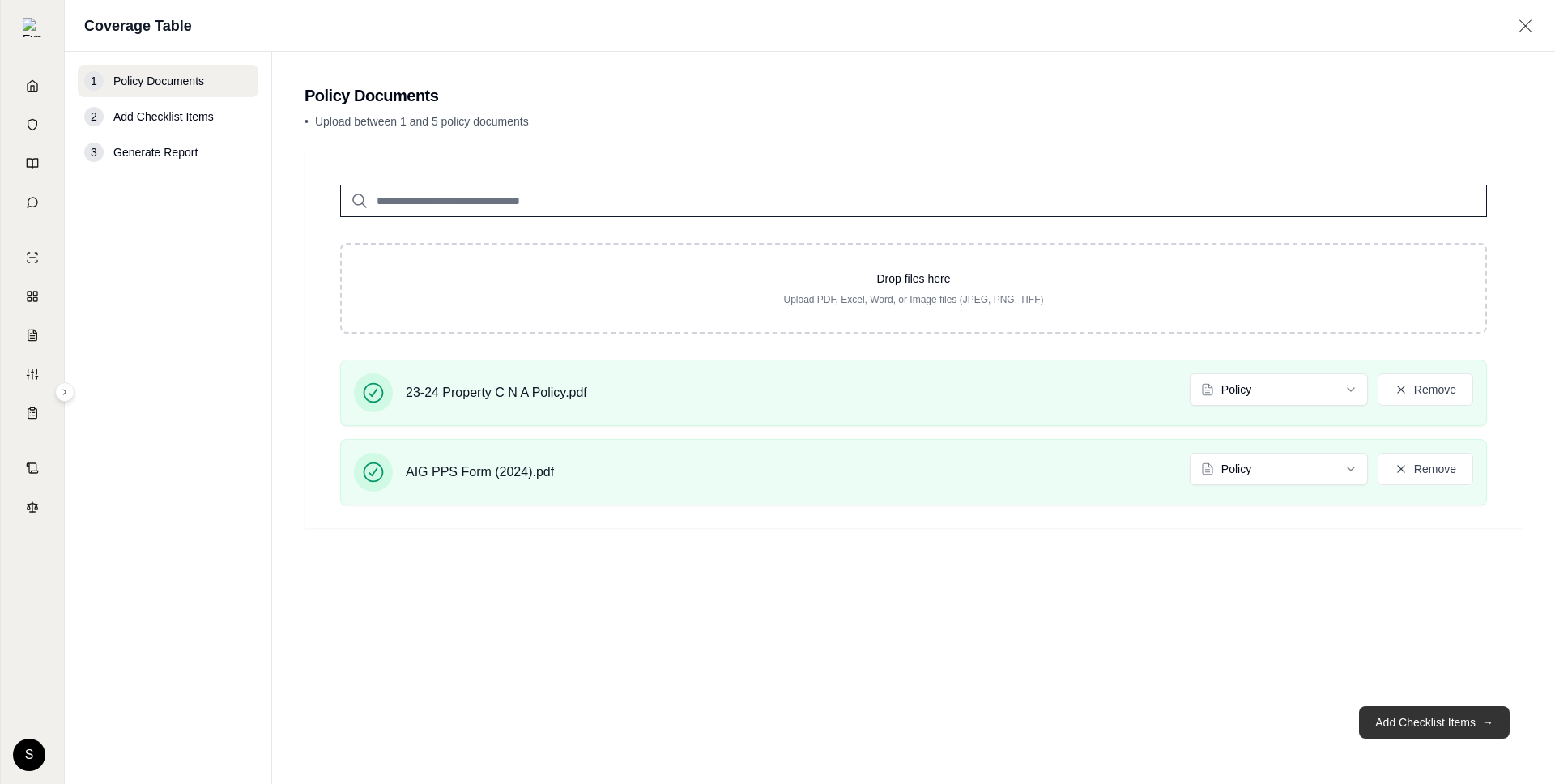
click at [1437, 724] on button "Add Checklist Items →" at bounding box center [1434, 722] width 151 height 33
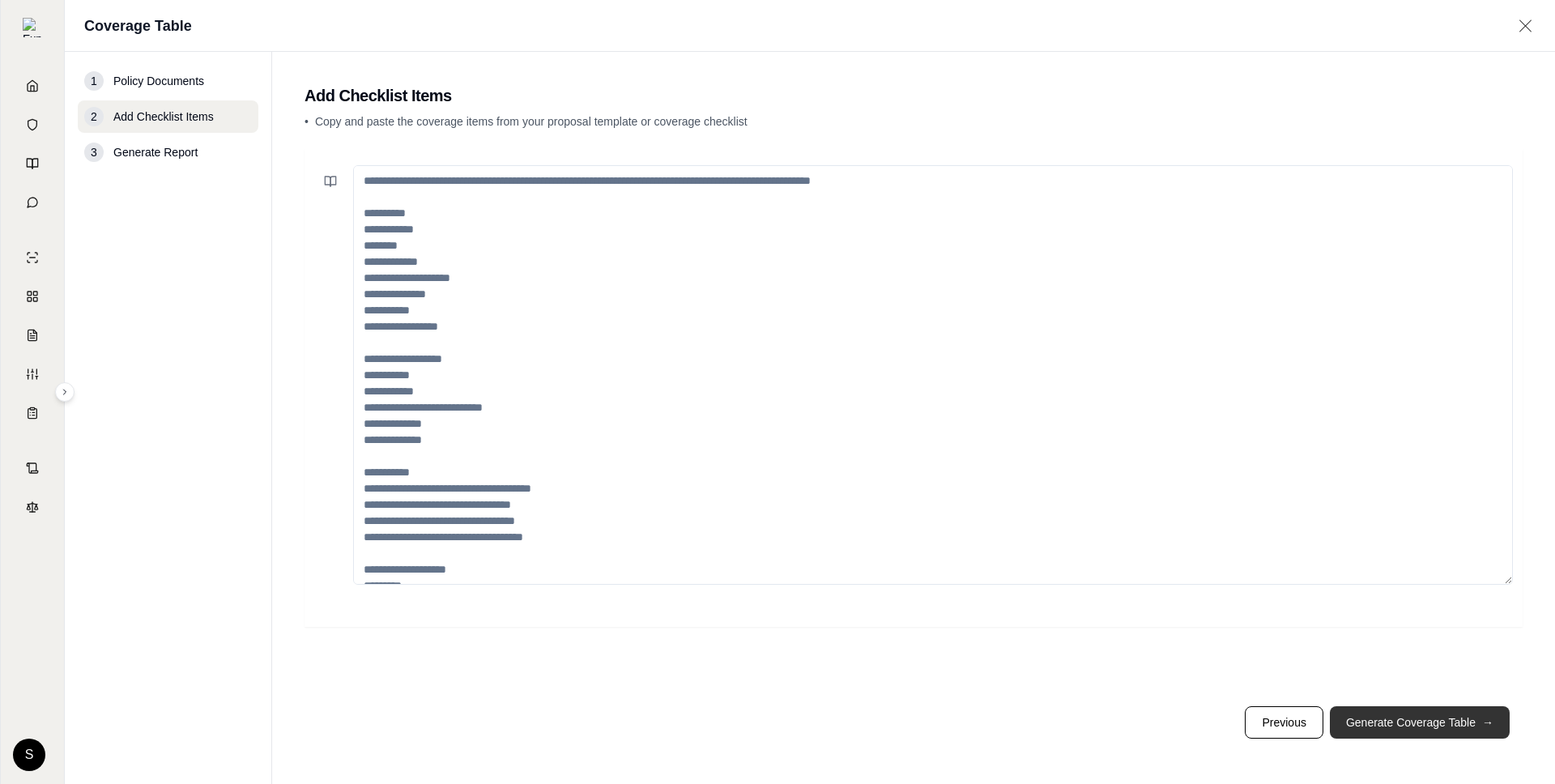
click at [1437, 723] on button "Generate Coverage Table →" at bounding box center [1419, 722] width 179 height 33
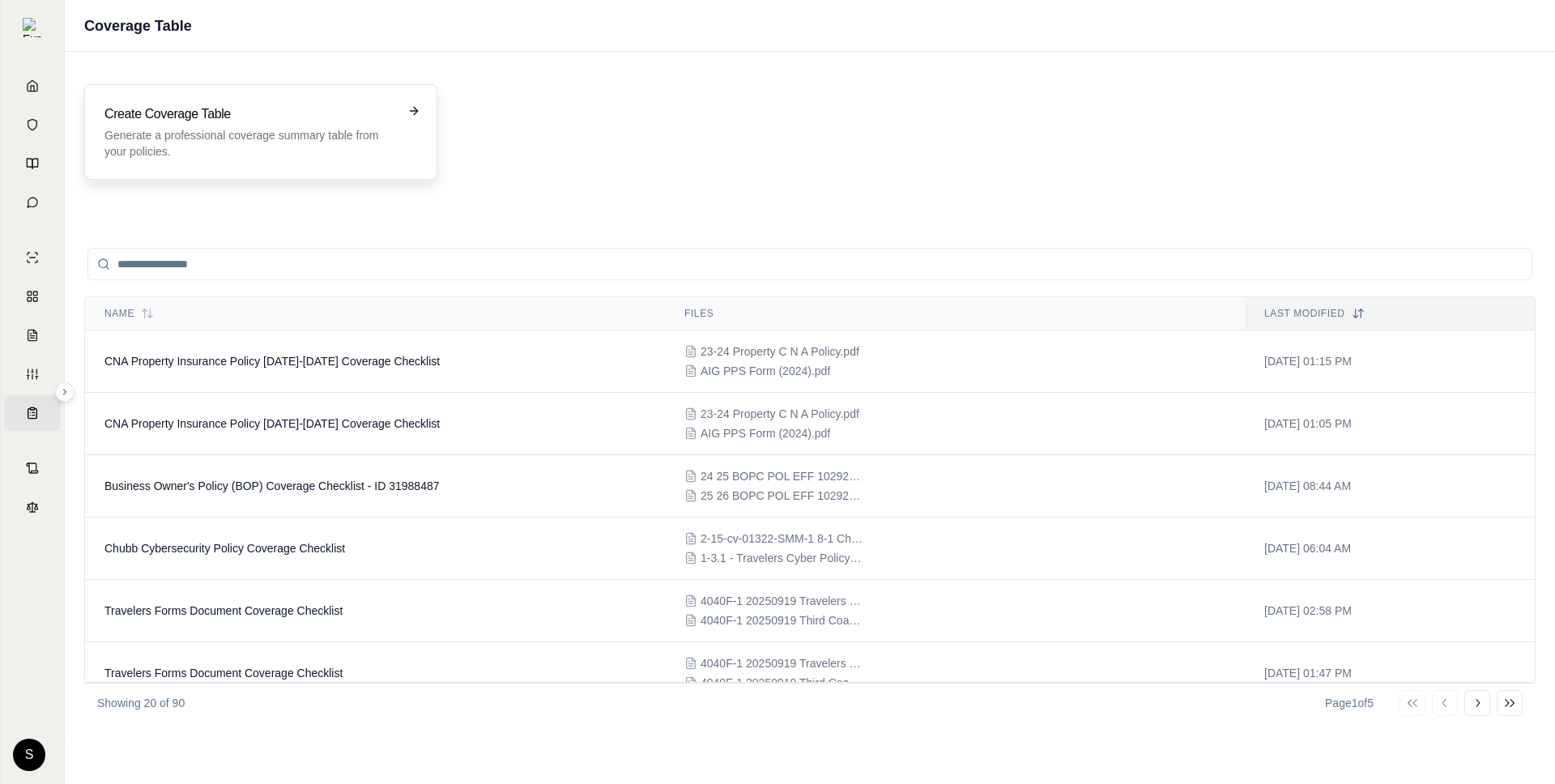
click at [292, 167] on div "Create Coverage Table Generate a professional coverage summary table from your …" at bounding box center [261, 132] width 353 height 96
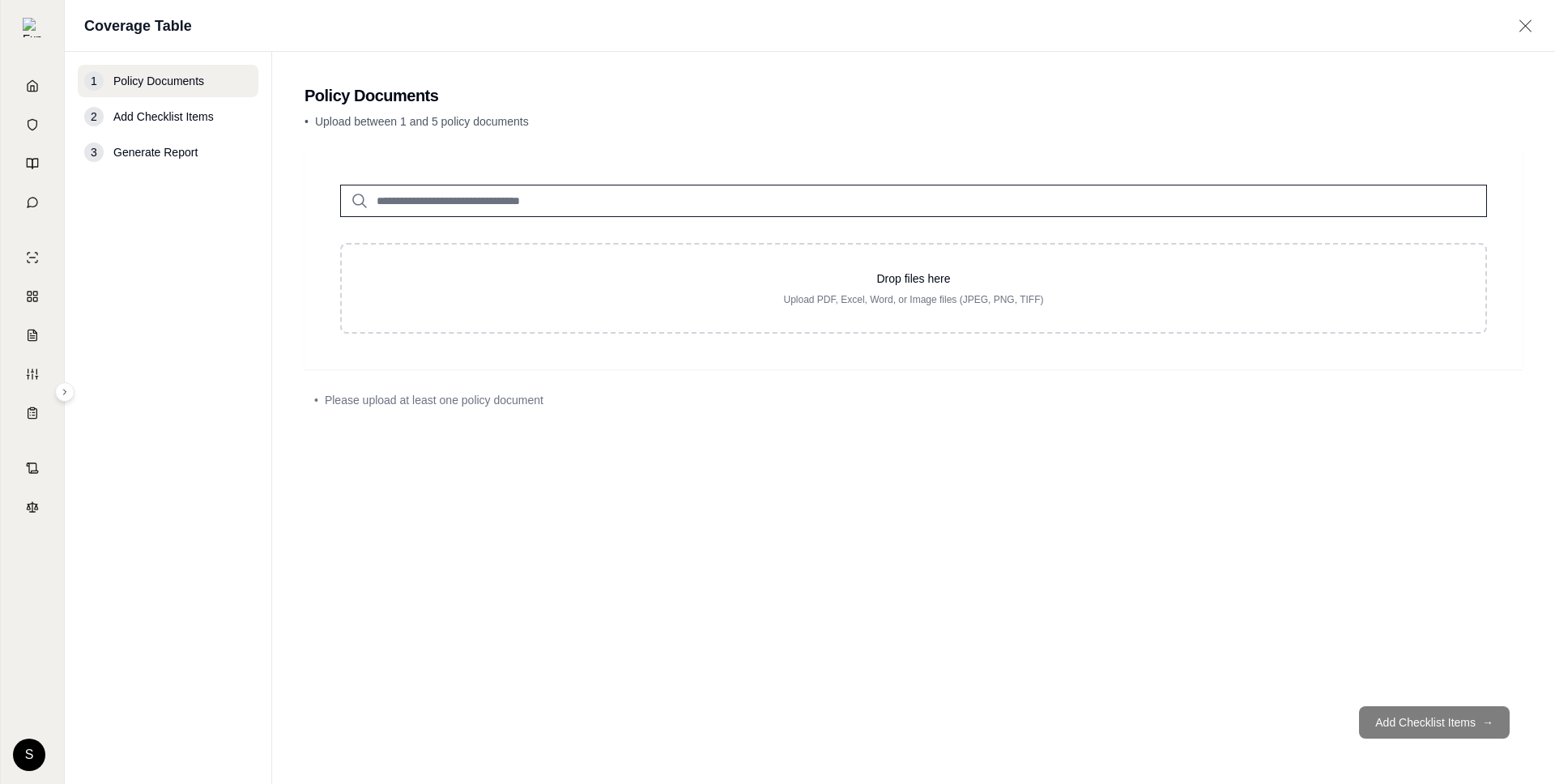
click at [525, 208] on input "search" at bounding box center [913, 201] width 1147 height 33
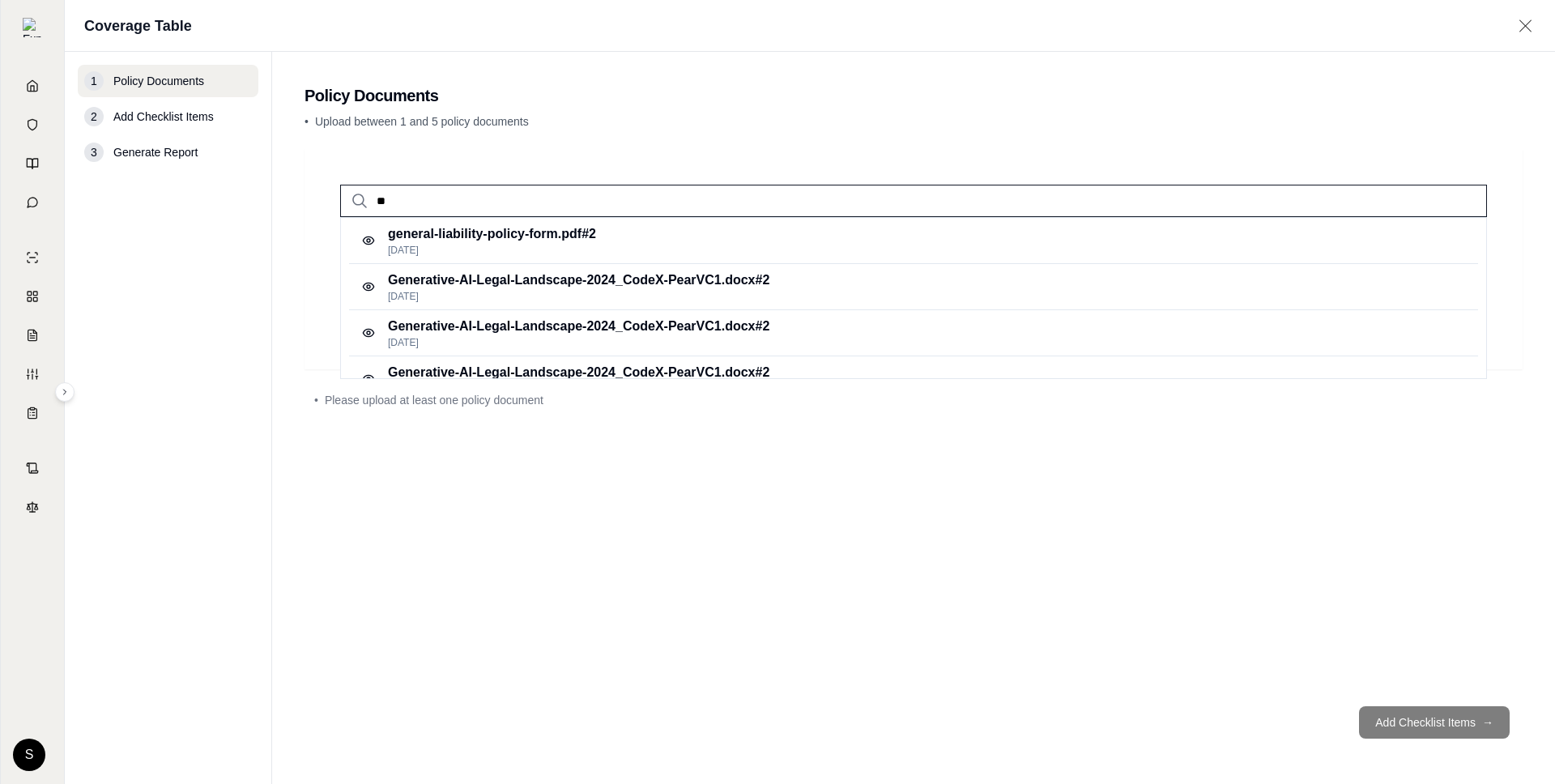
type input "*"
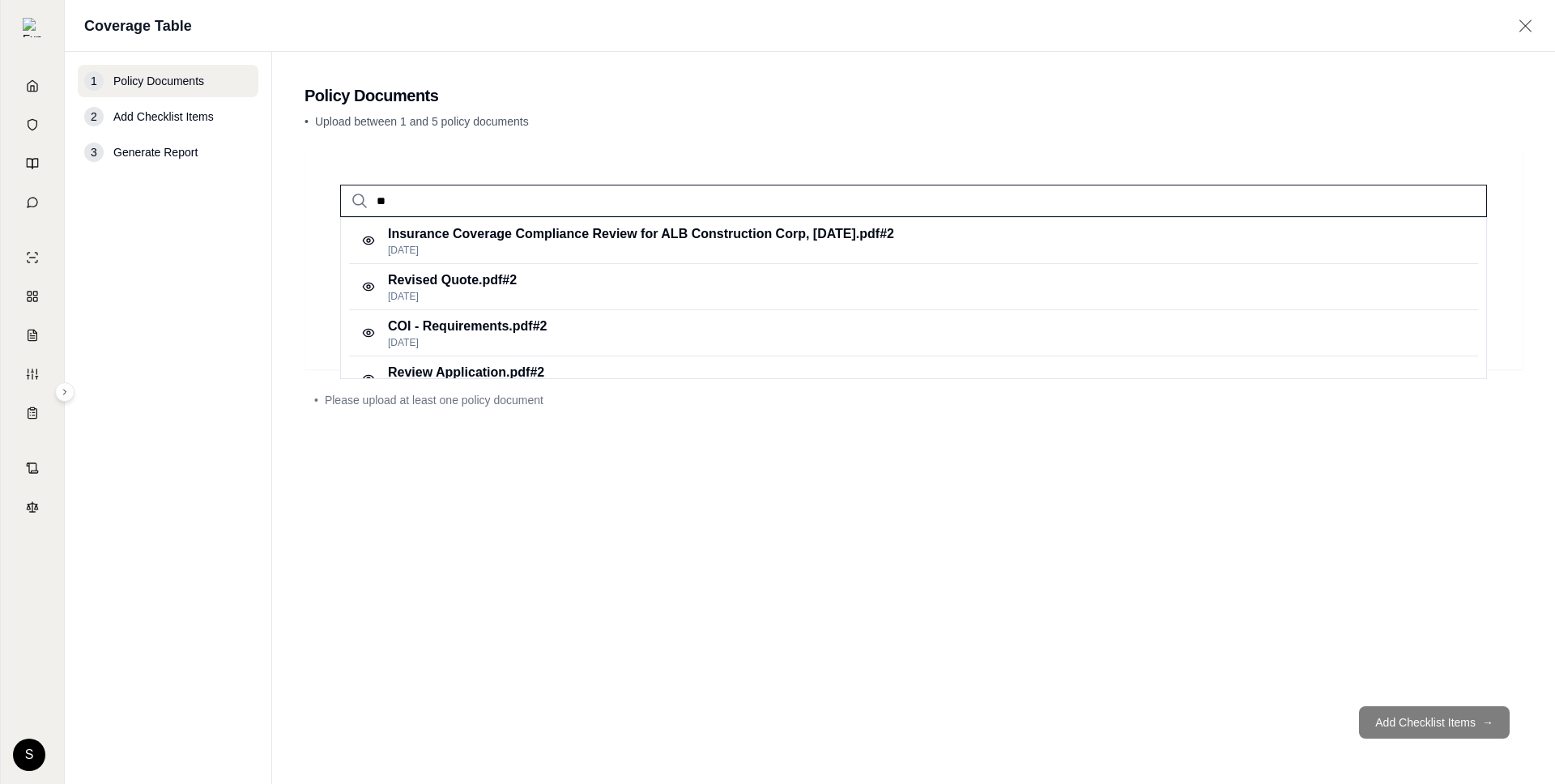
type input "*"
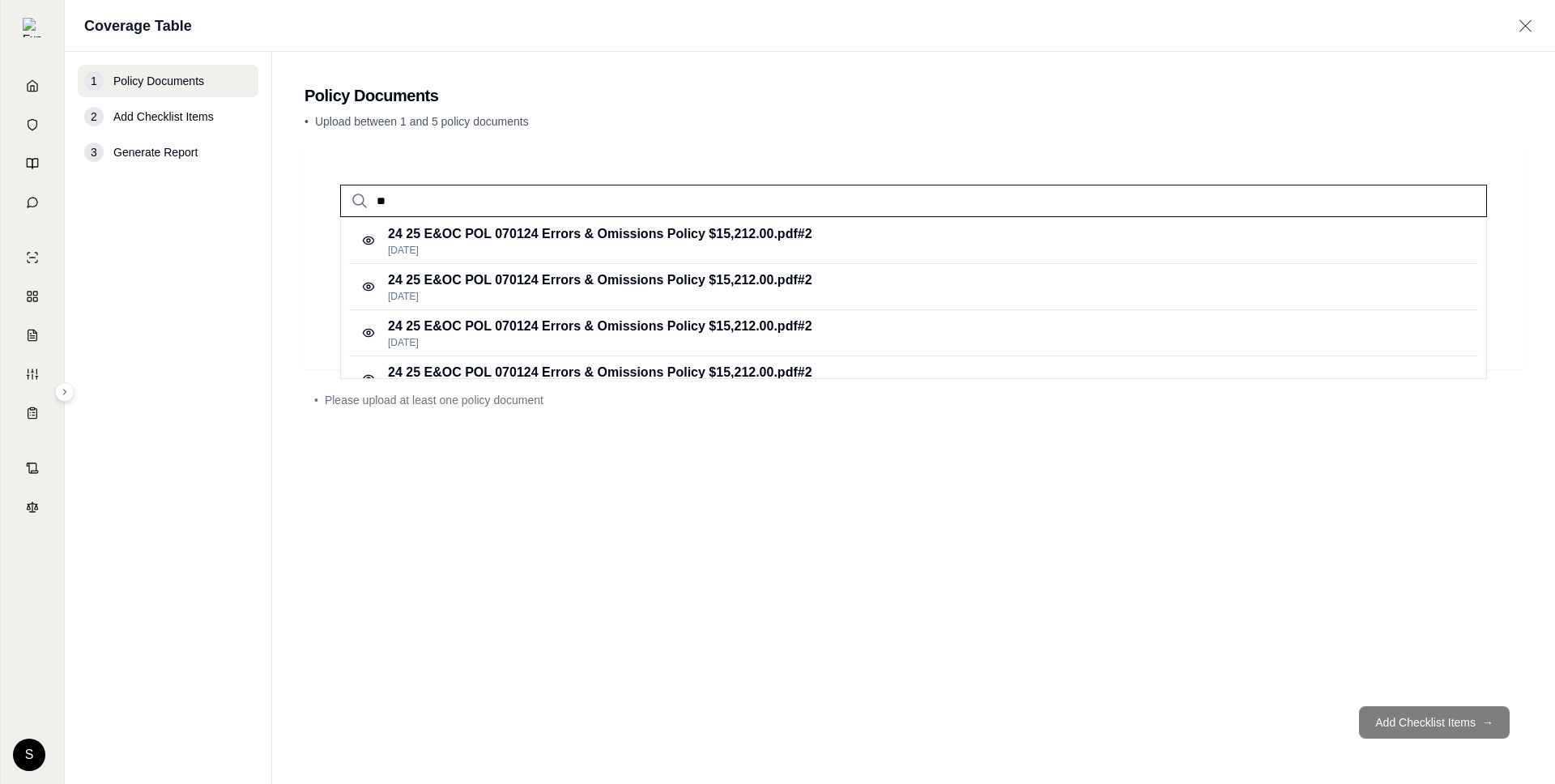
type input "*"
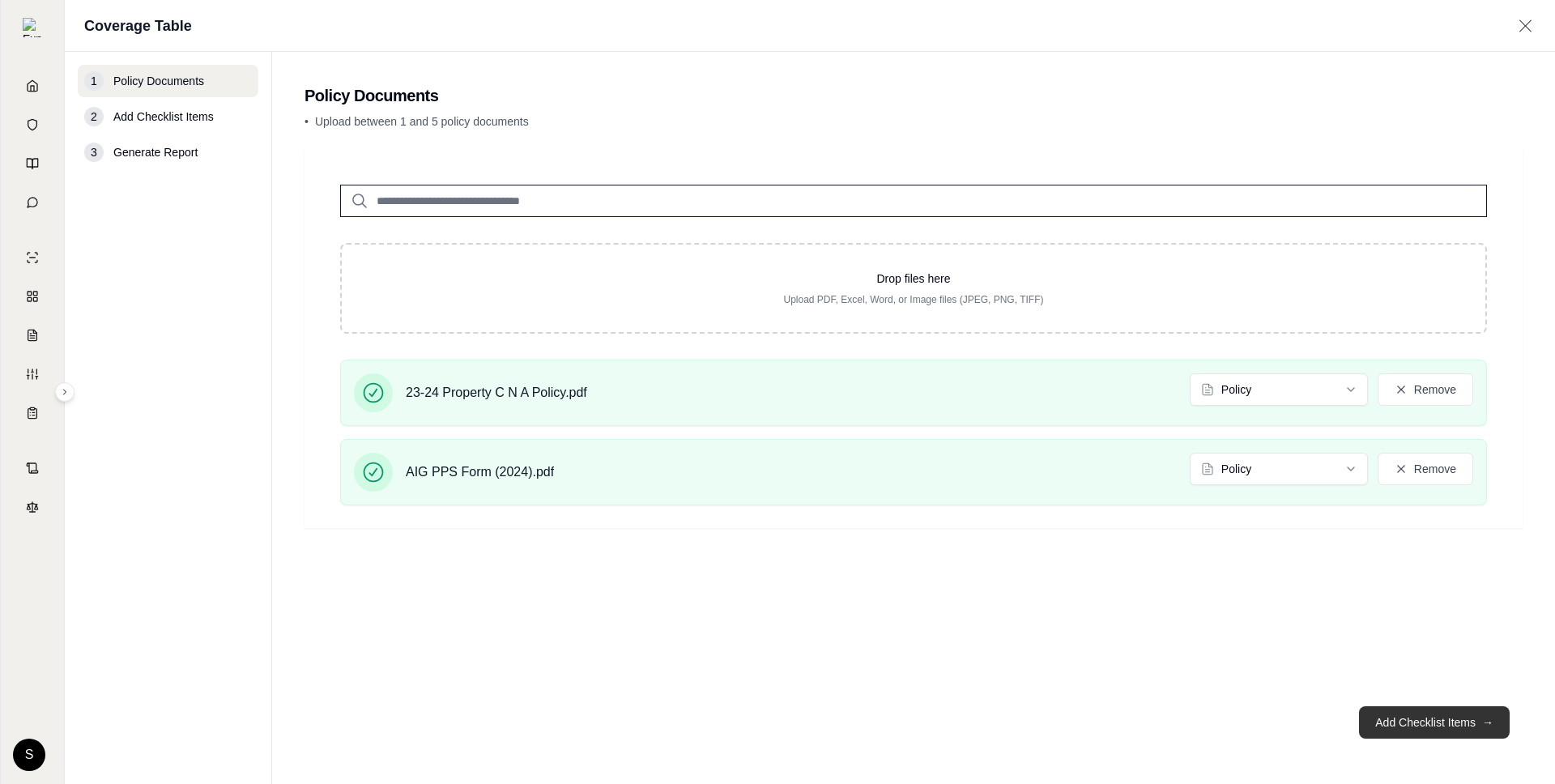
click at [1428, 726] on button "Add Checklist Items →" at bounding box center [1434, 722] width 151 height 33
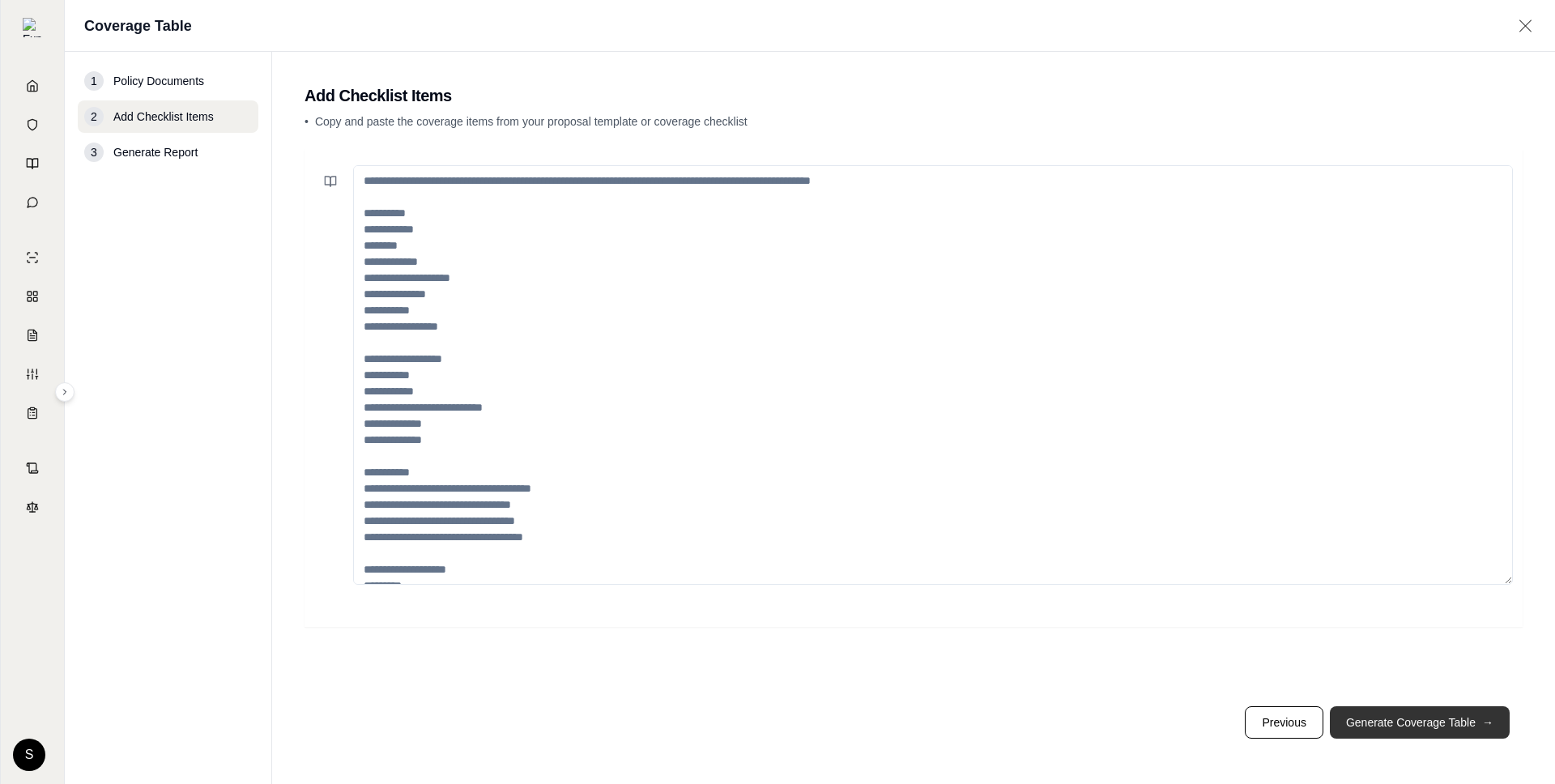
click at [1428, 726] on button "Generate Coverage Table →" at bounding box center [1419, 722] width 179 height 33
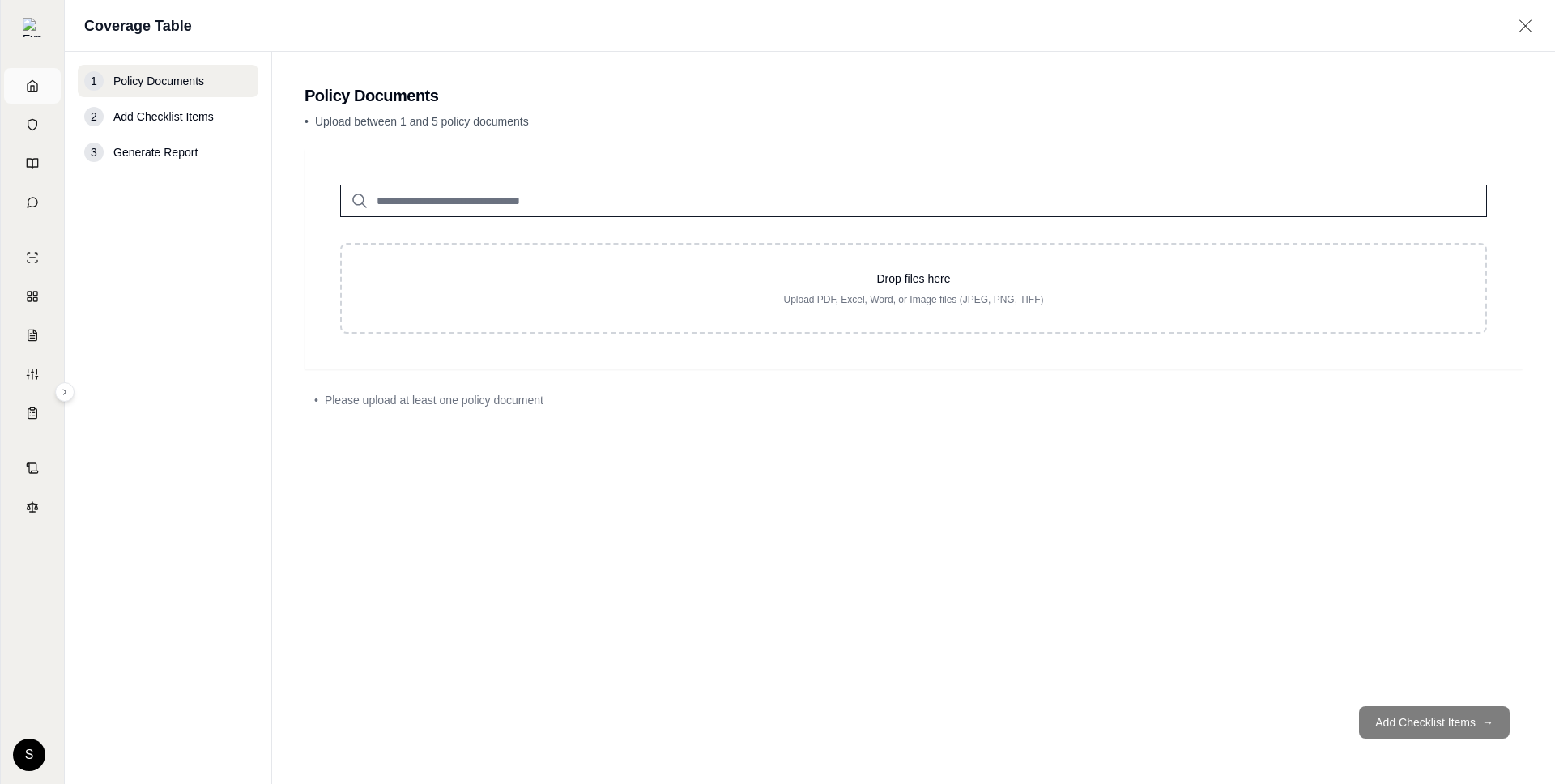
click at [41, 85] on link "Home" at bounding box center [32, 86] width 57 height 35
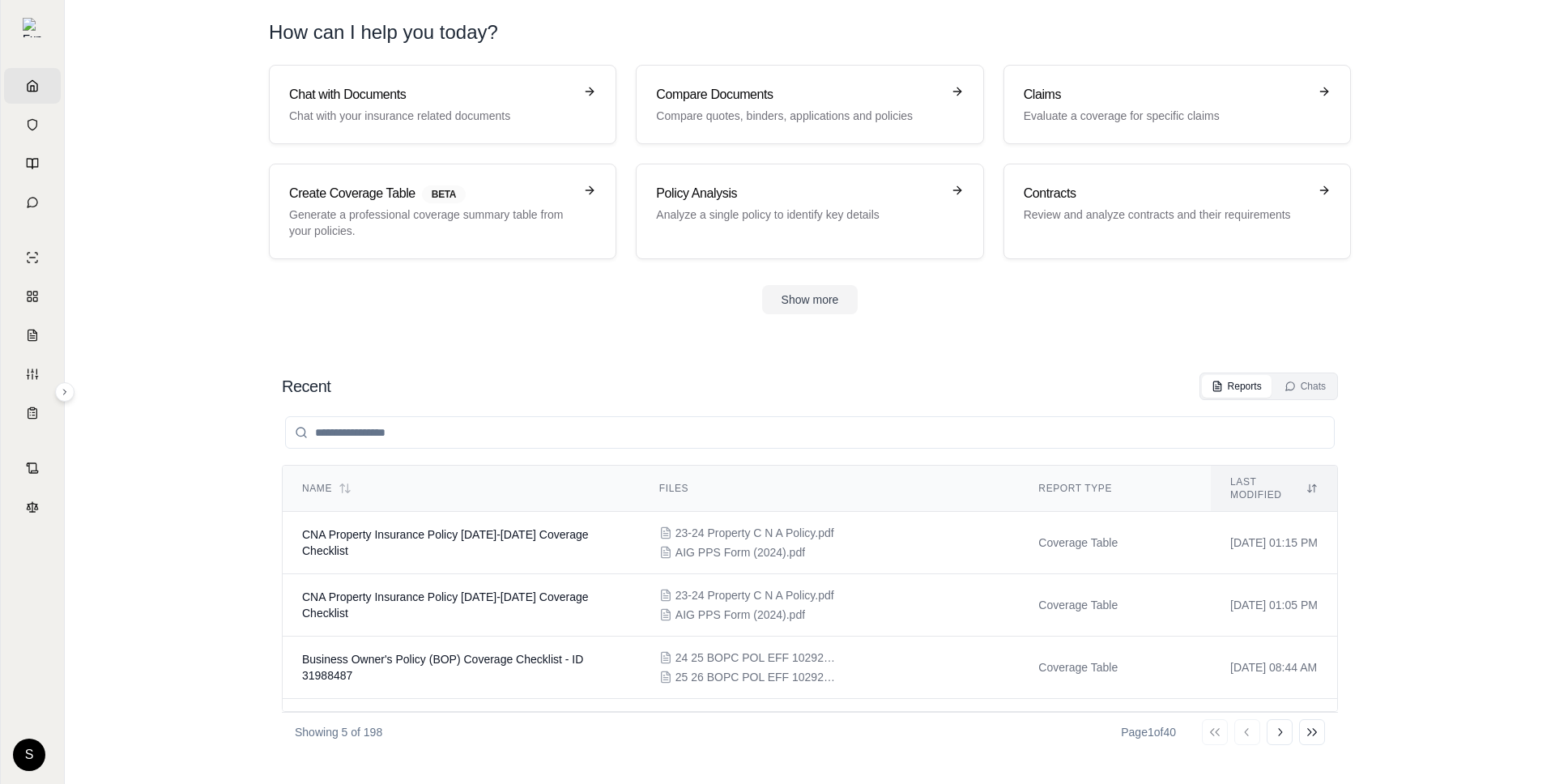
click at [267, 254] on div "Chat with Documents Chat with your insurance related documents Compare Document…" at bounding box center [809, 190] width 1134 height 249
click at [31, 457] on link "Contracts" at bounding box center [32, 468] width 57 height 35
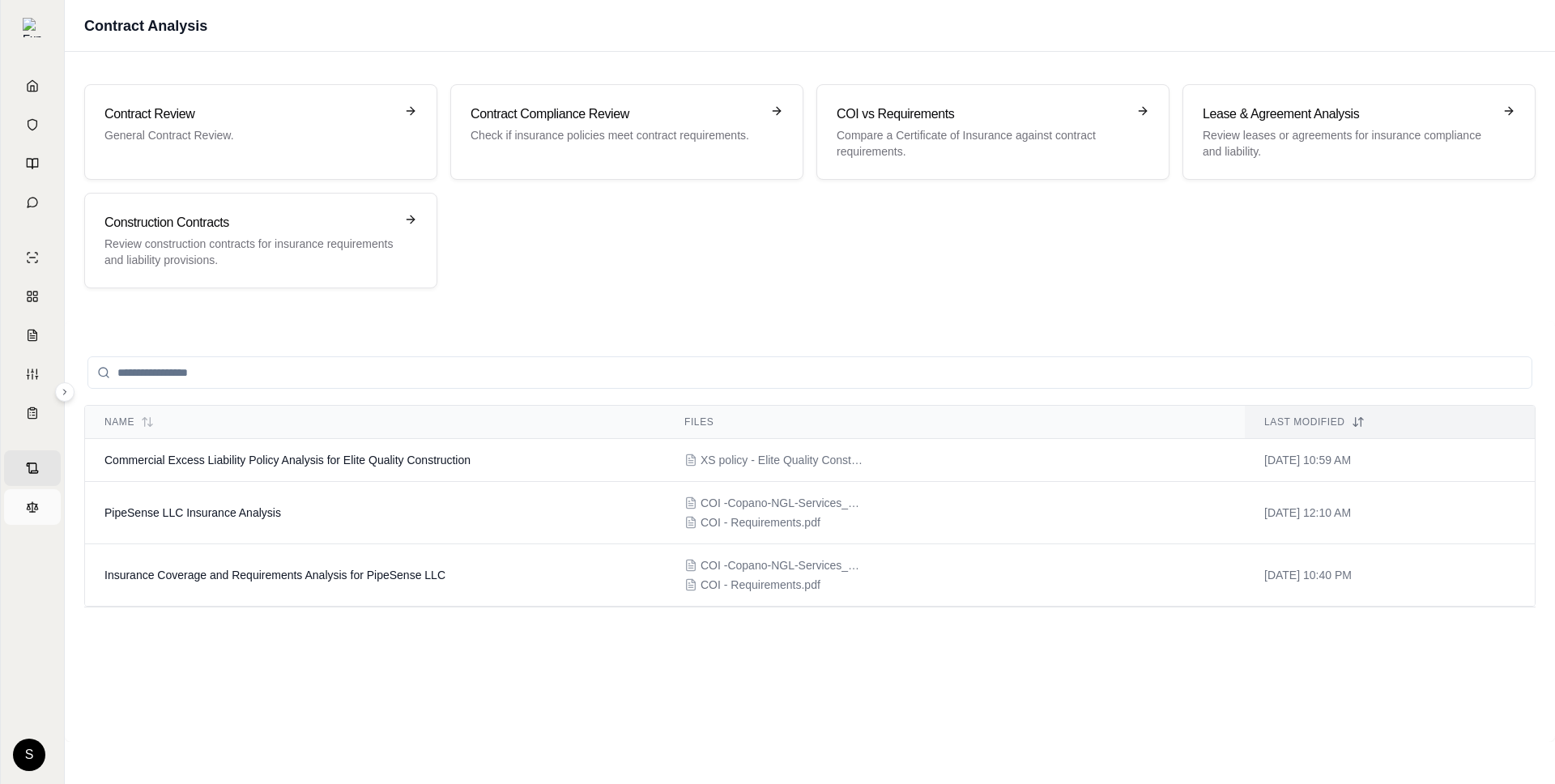
click at [26, 505] on icon at bounding box center [33, 507] width 13 height 13
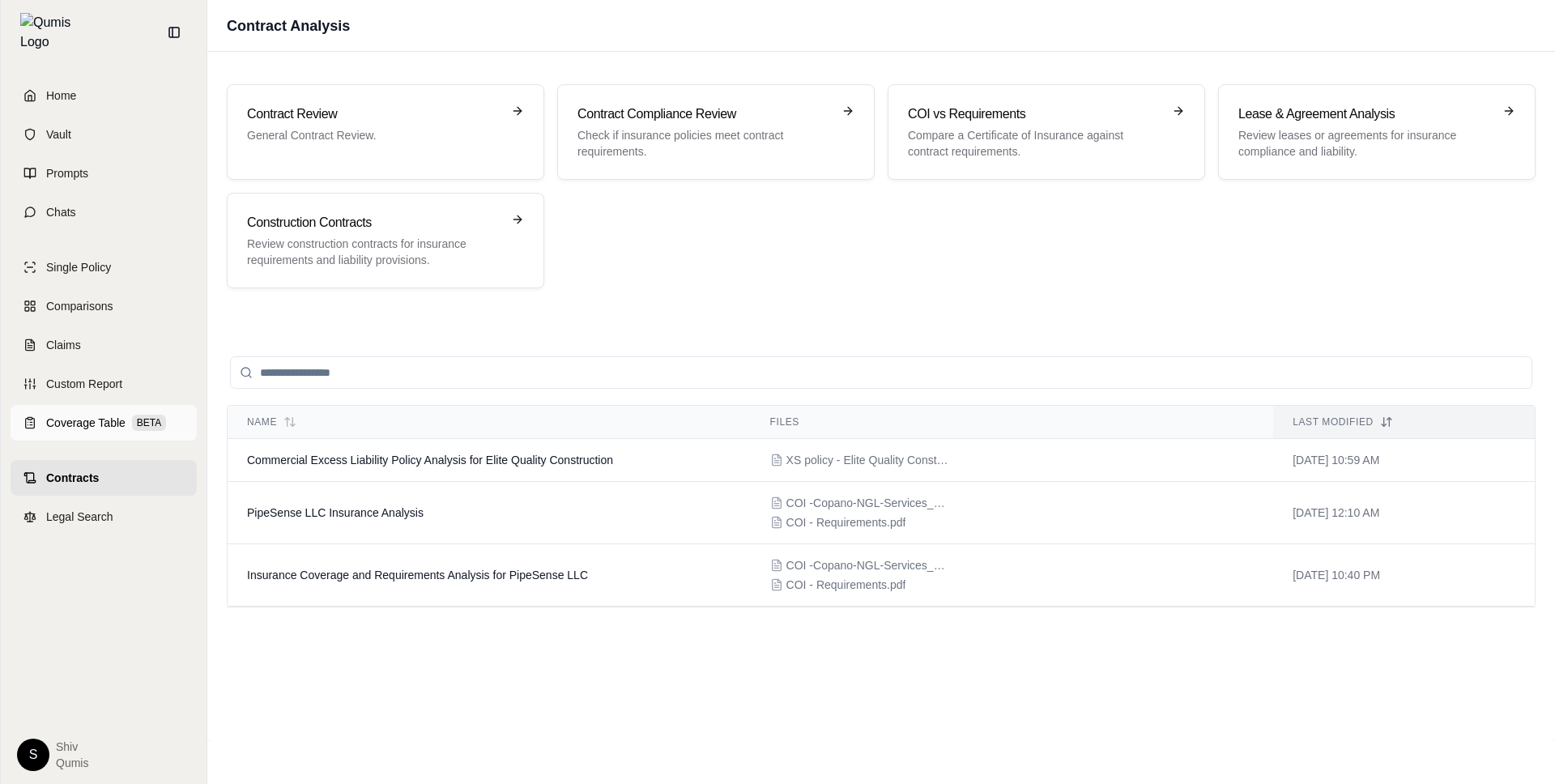
click at [102, 415] on span "Coverage Table" at bounding box center [86, 422] width 79 height 16
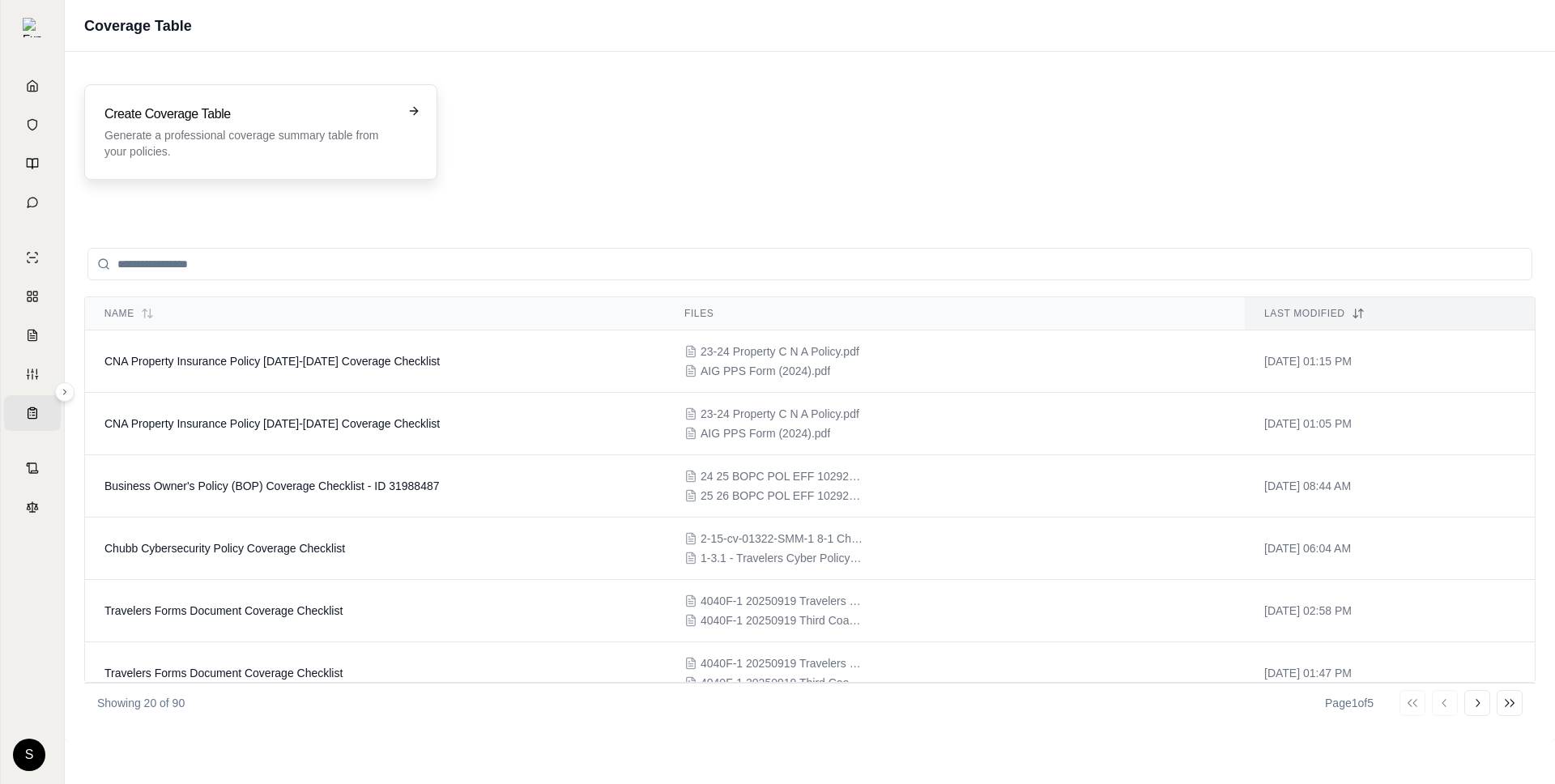
click at [268, 113] on h3 "Create Coverage Table" at bounding box center [249, 113] width 290 height 20
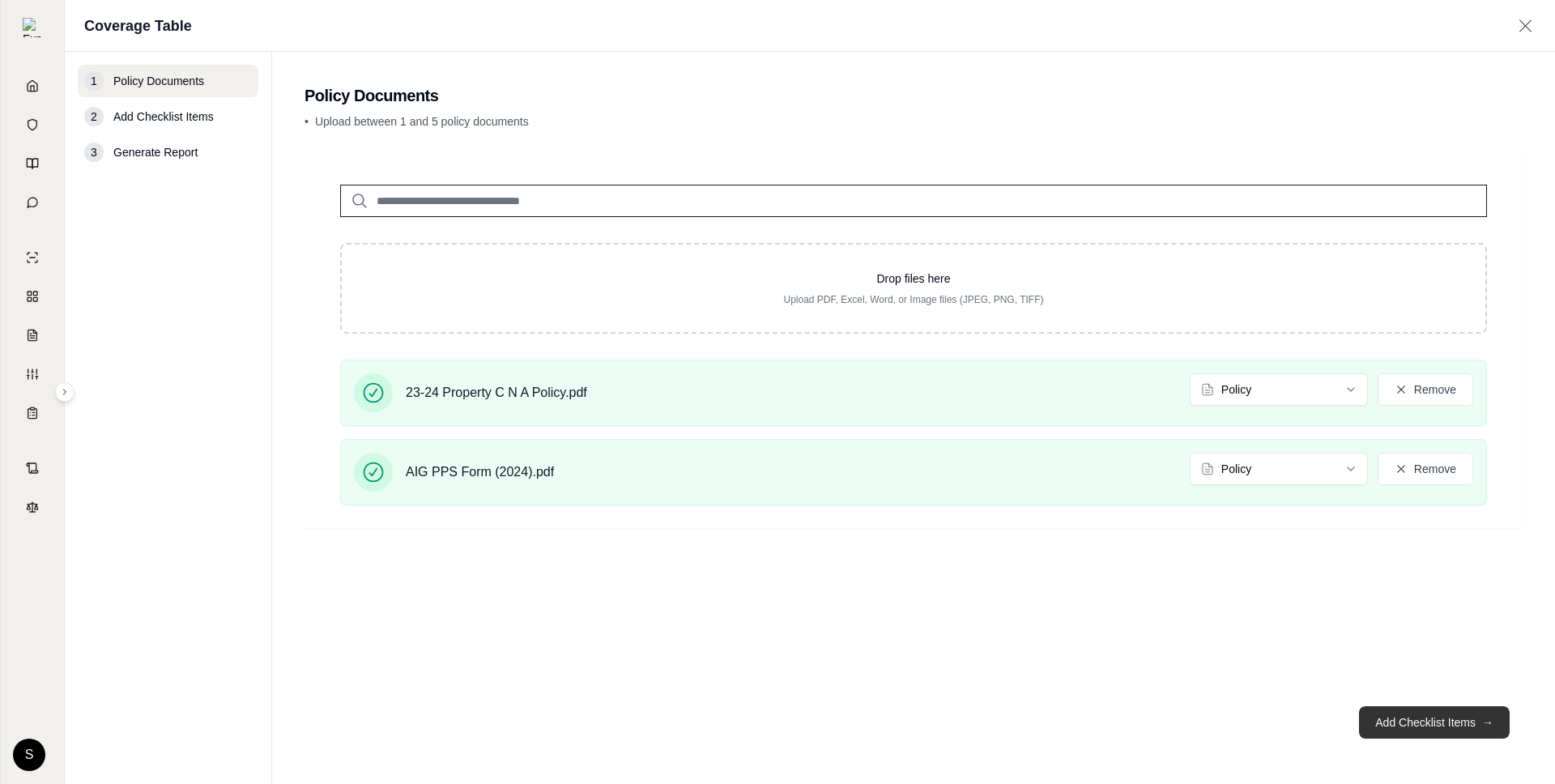
click at [1399, 718] on button "Add Checklist Items →" at bounding box center [1434, 722] width 151 height 33
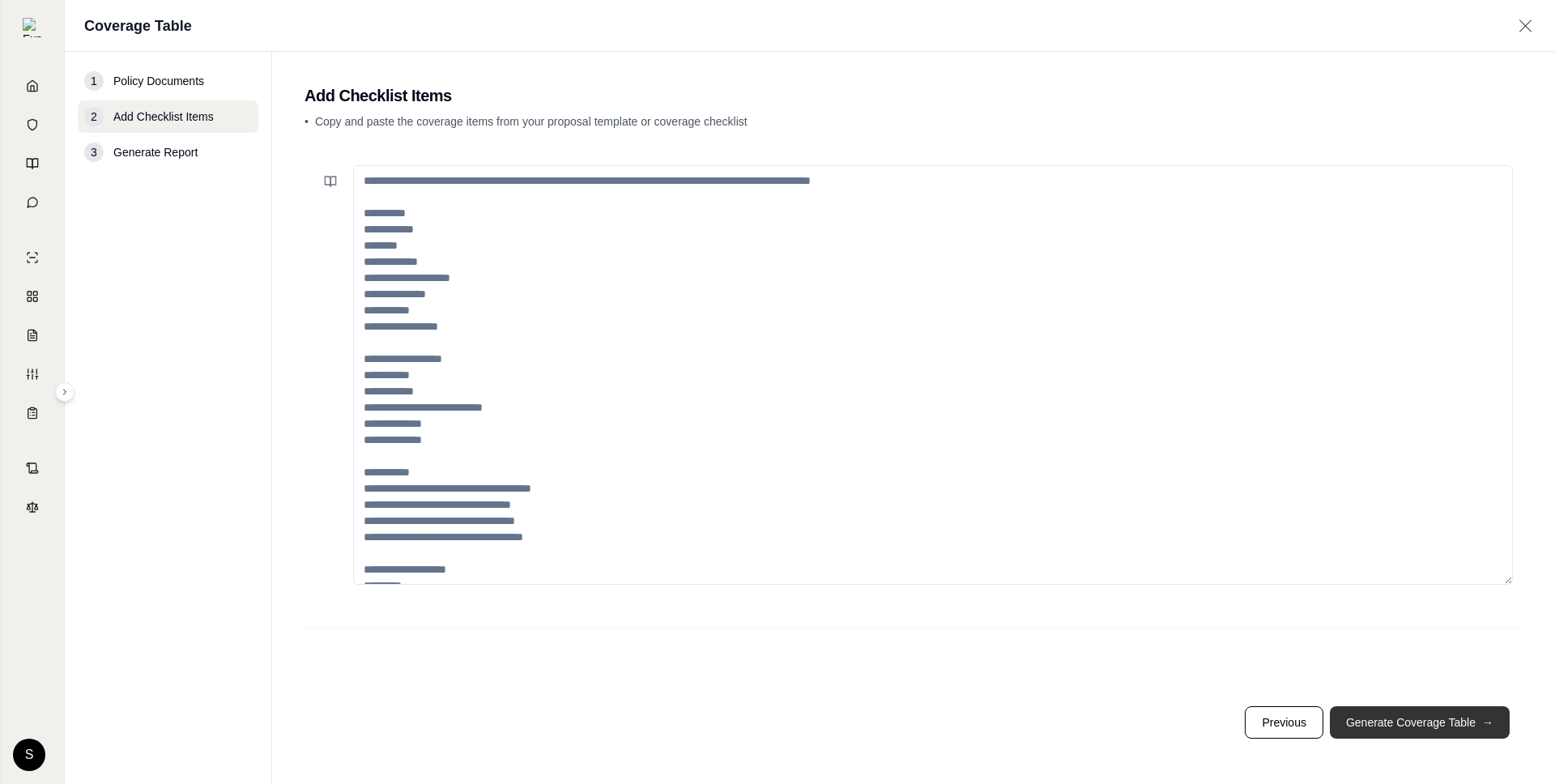
click at [1399, 718] on button "Generate Coverage Table →" at bounding box center [1419, 722] width 179 height 33
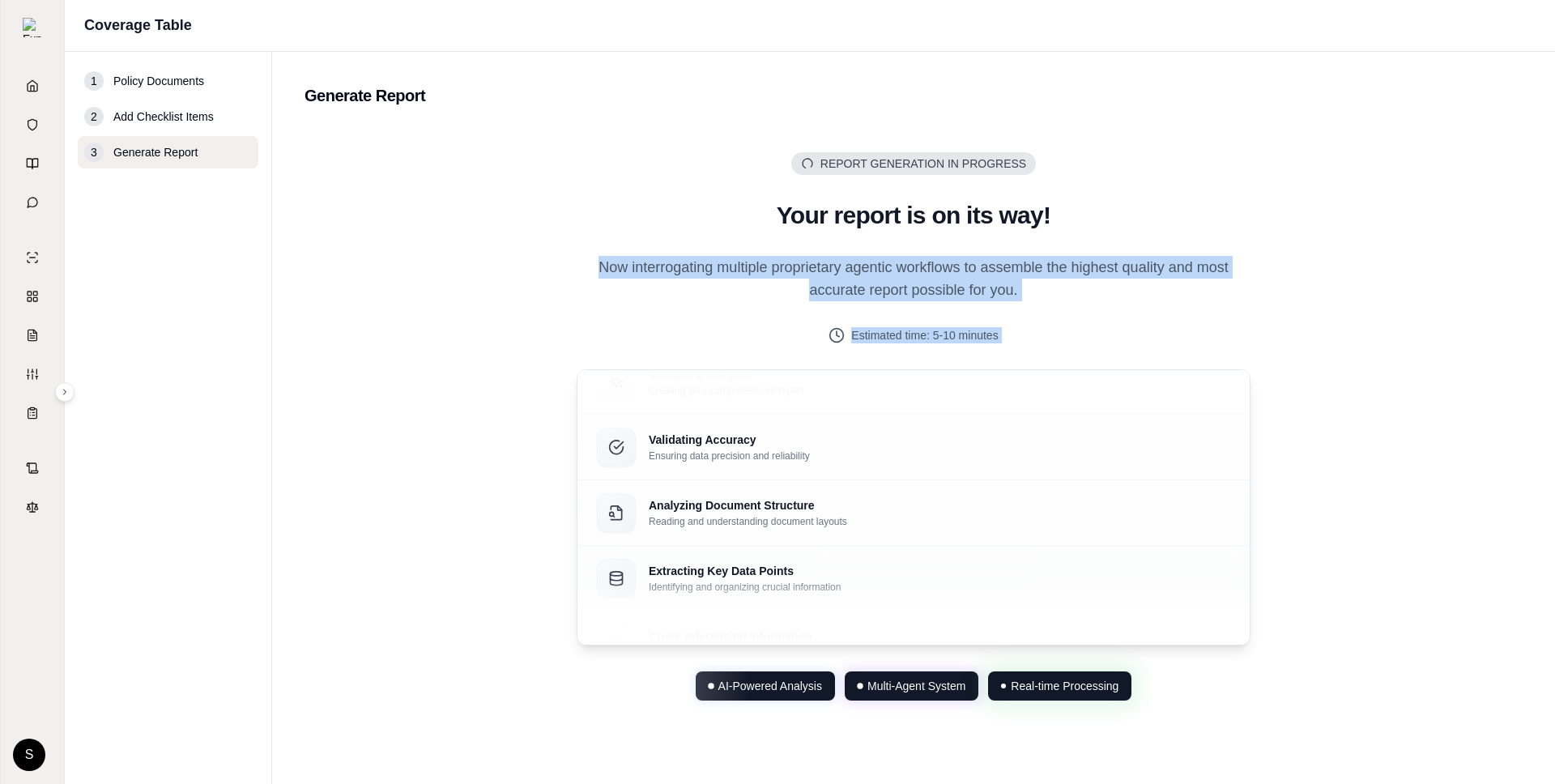
drag, startPoint x: 605, startPoint y: 237, endPoint x: 1015, endPoint y: 357, distance: 427.2
click at [1015, 358] on div "Report Generation in Progress Generating... Your report is on its way! Now inte…" at bounding box center [913, 427] width 725 height 549
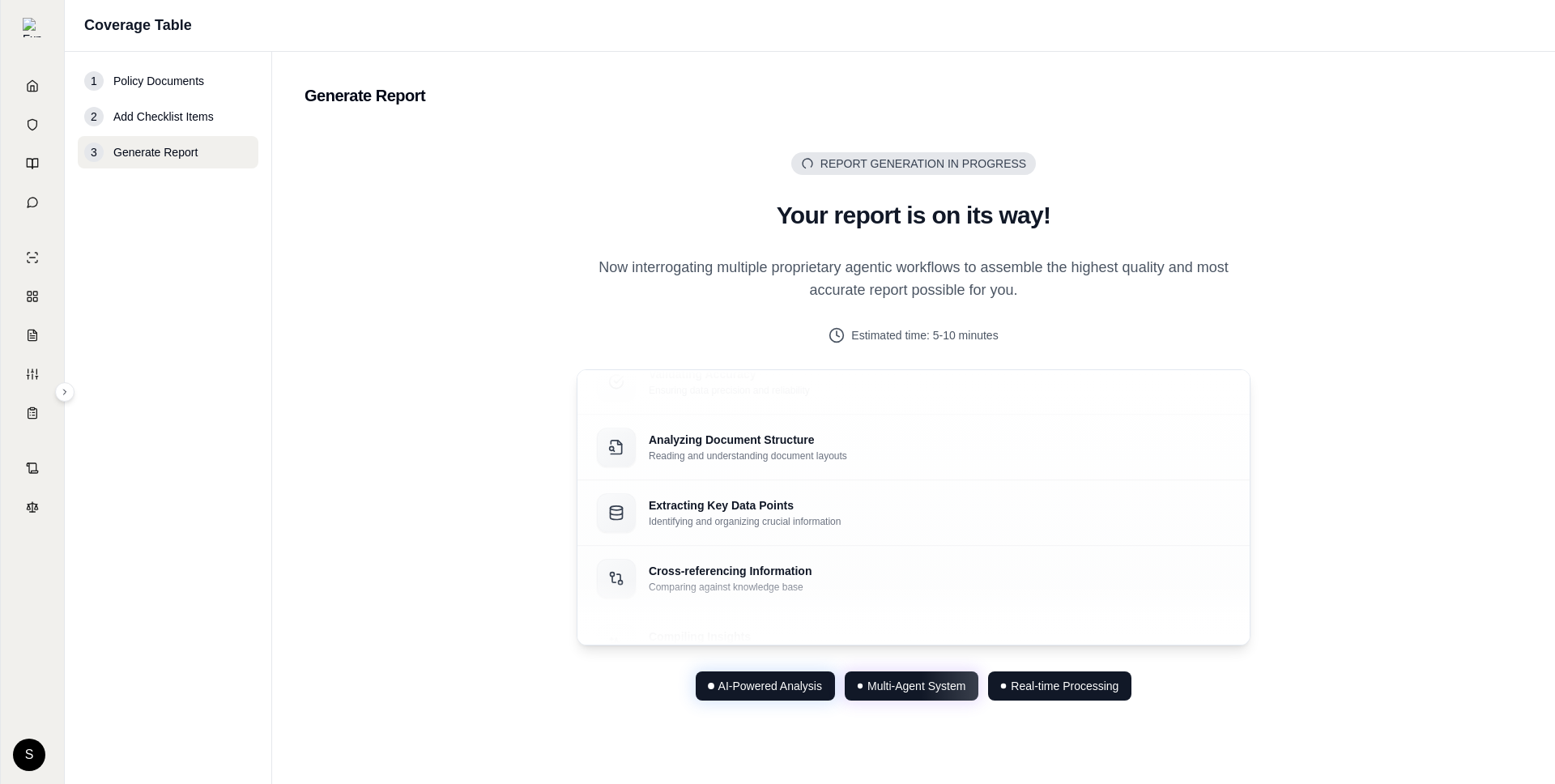
click at [1062, 257] on p "Now interrogating multiple proprietary agentic workflows to assemble the highes…" at bounding box center [913, 278] width 674 height 46
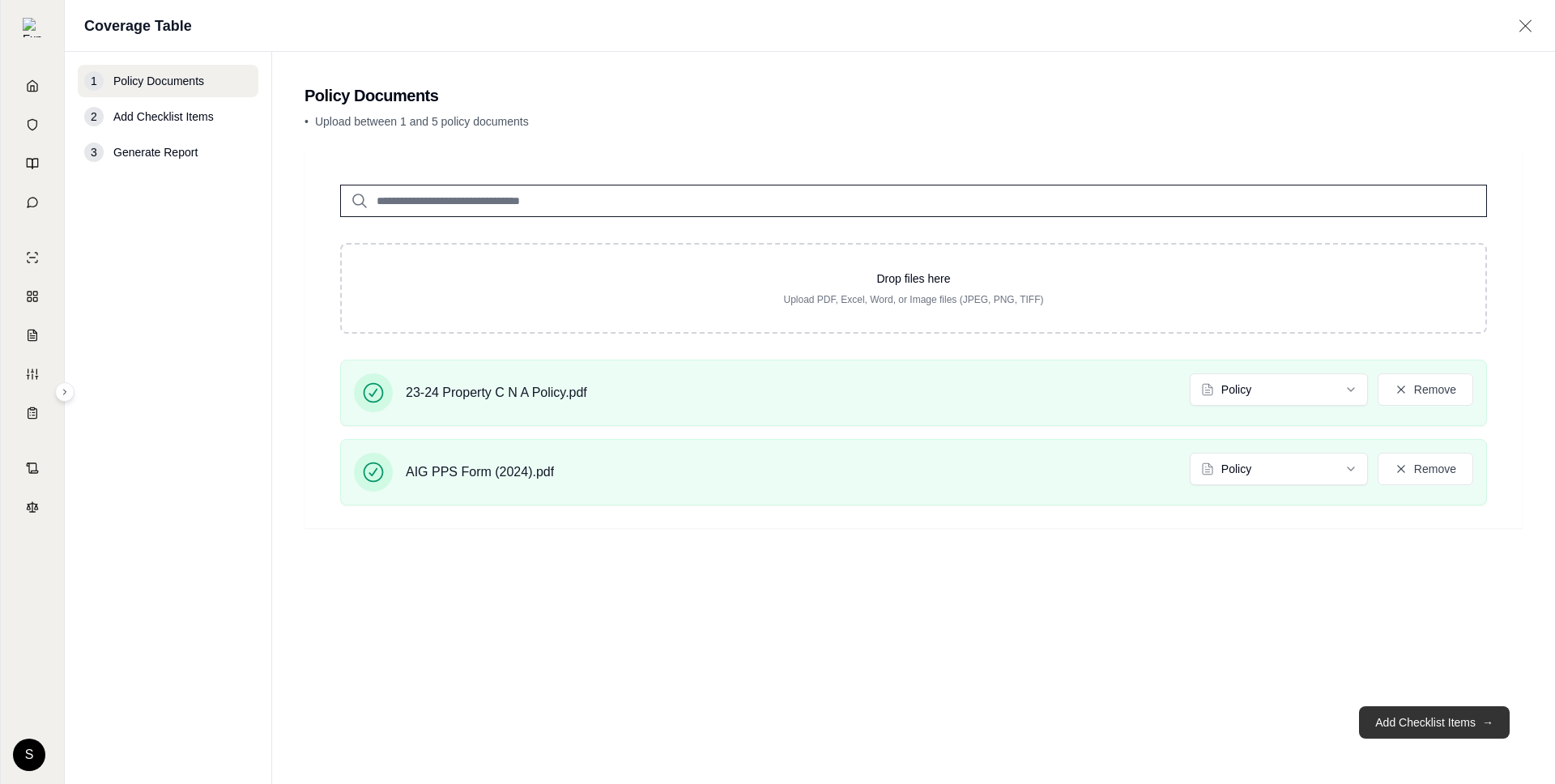
click at [1387, 725] on button "Add Checklist Items →" at bounding box center [1434, 722] width 151 height 33
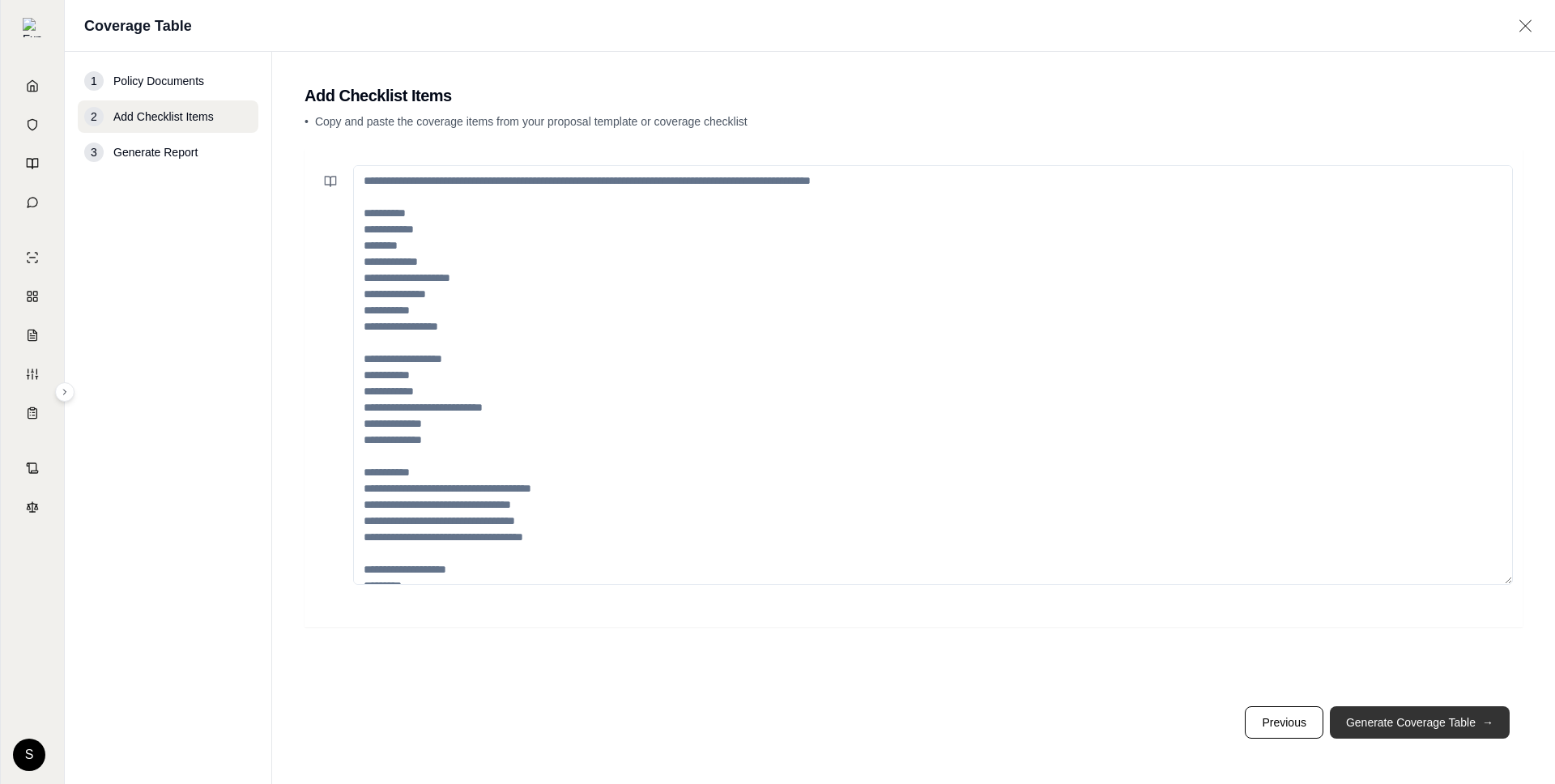
click at [1387, 725] on button "Generate Coverage Table →" at bounding box center [1419, 722] width 179 height 33
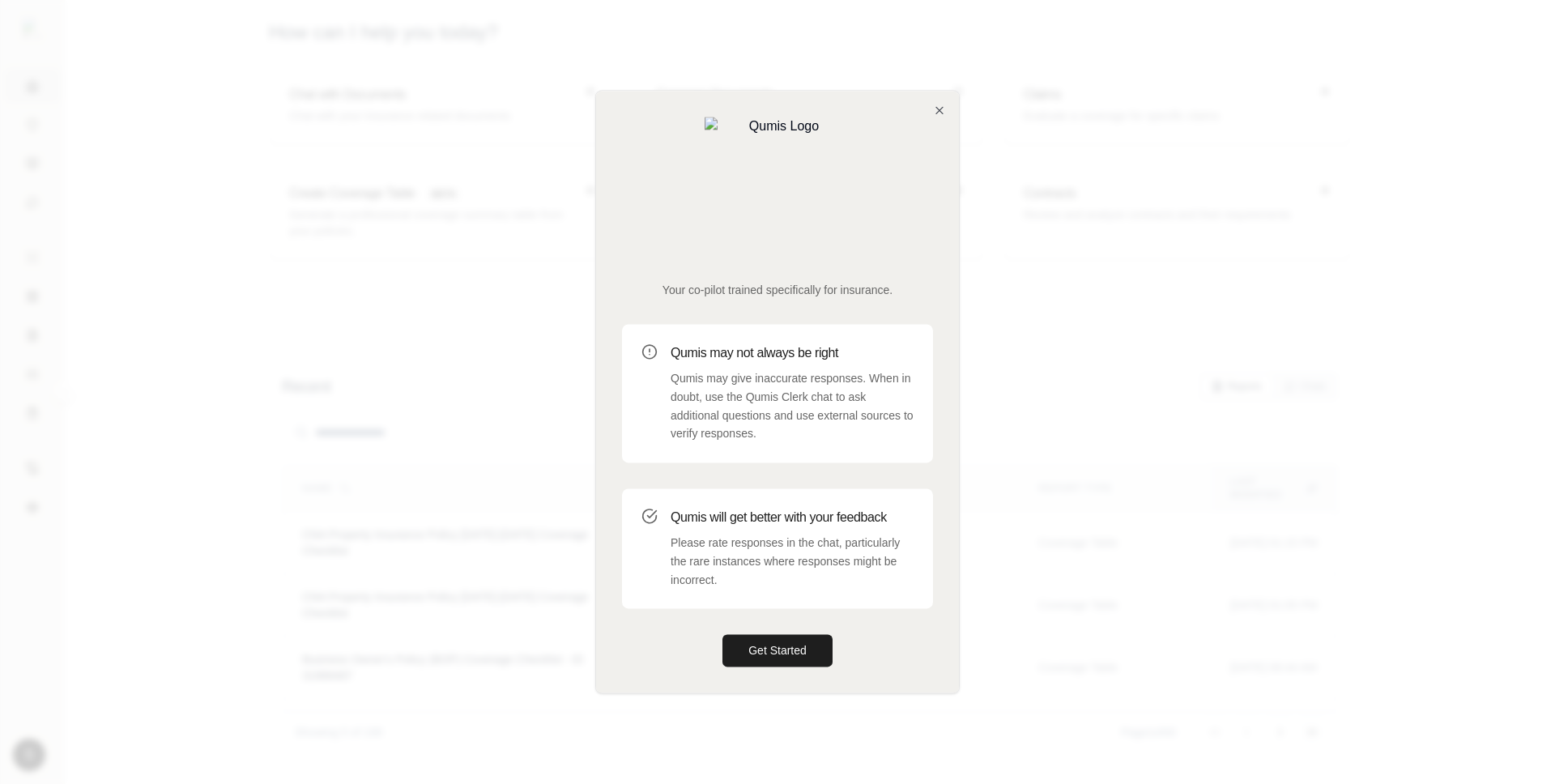
click at [939, 161] on div "Your co-pilot trained specifically for insurance. Qumis may not always be right…" at bounding box center [778, 392] width 363 height 602
click at [936, 116] on icon "button" at bounding box center [939, 110] width 13 height 13
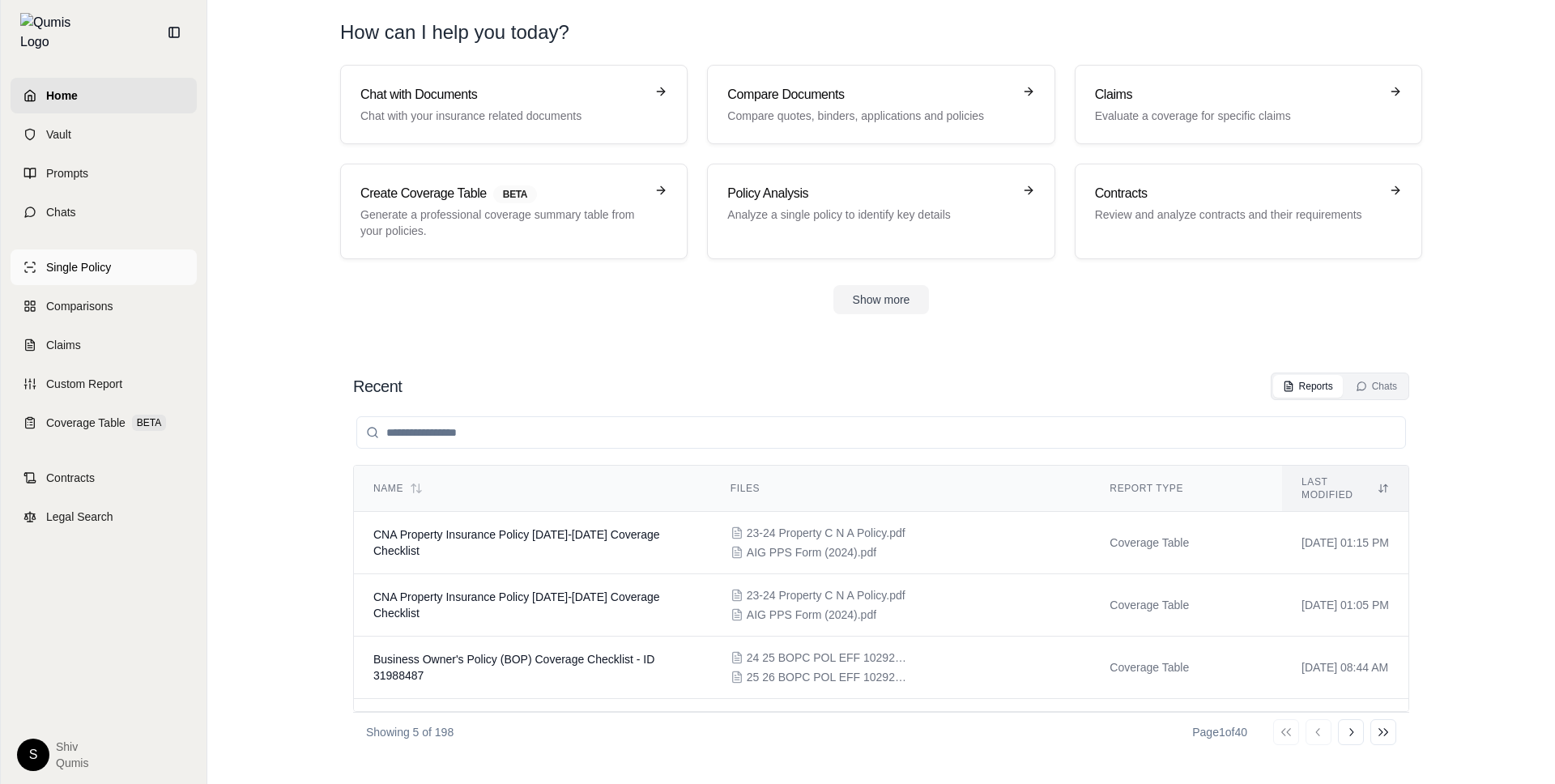
click at [73, 259] on span "Single Policy" at bounding box center [79, 267] width 65 height 16
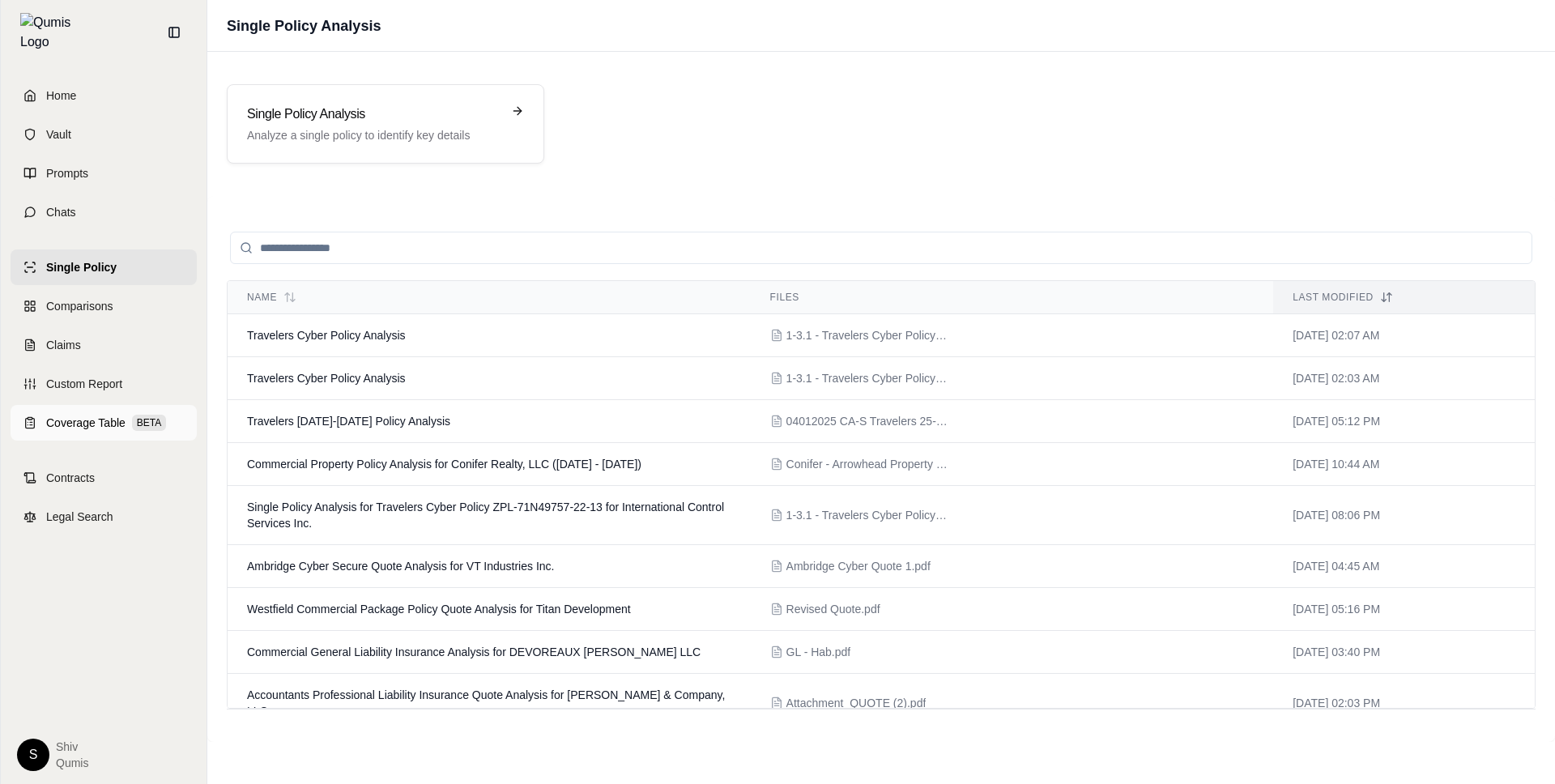
click at [93, 416] on span "Coverage Table" at bounding box center [86, 422] width 79 height 16
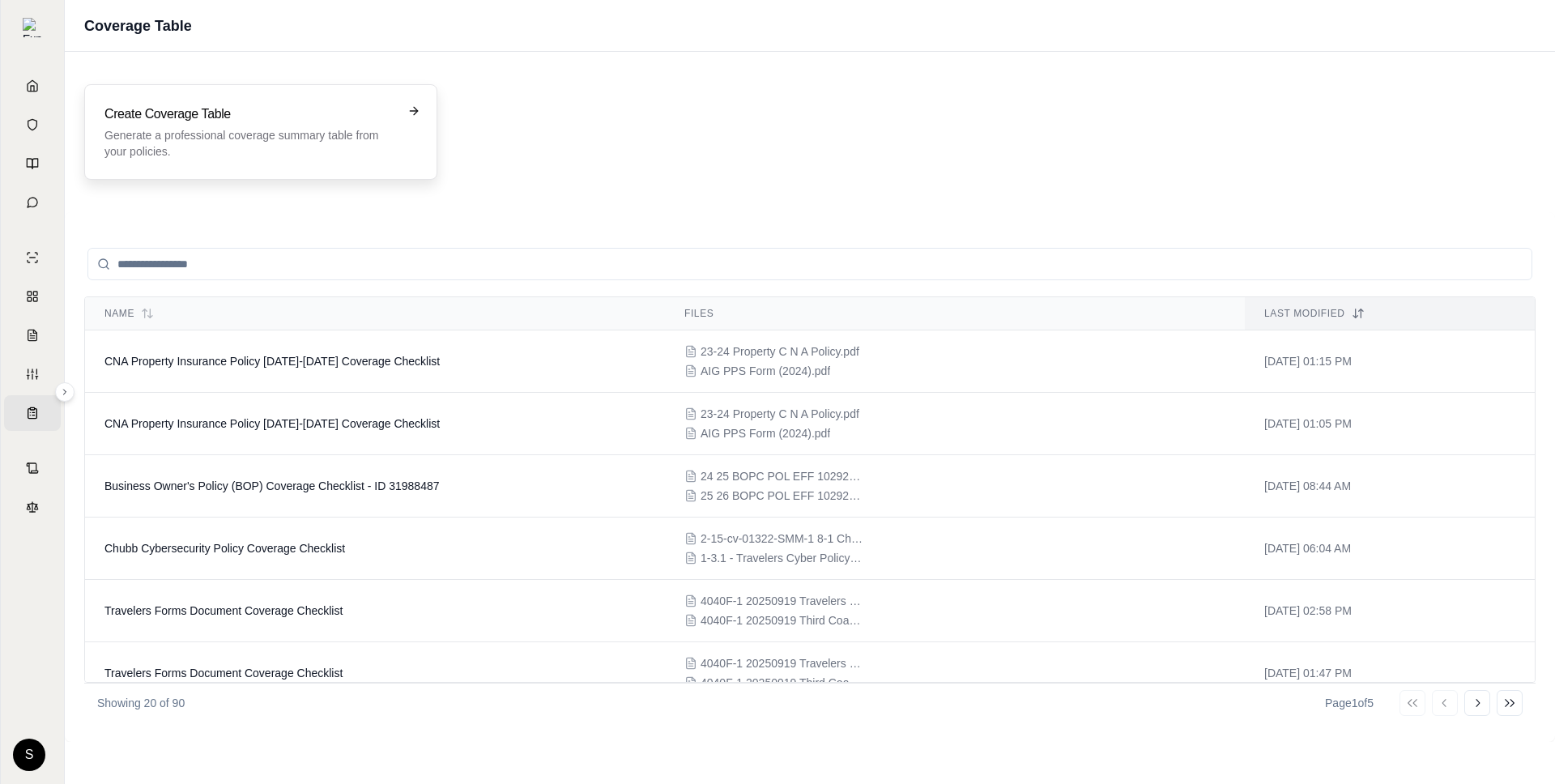
click at [342, 120] on h3 "Create Coverage Table" at bounding box center [249, 113] width 290 height 20
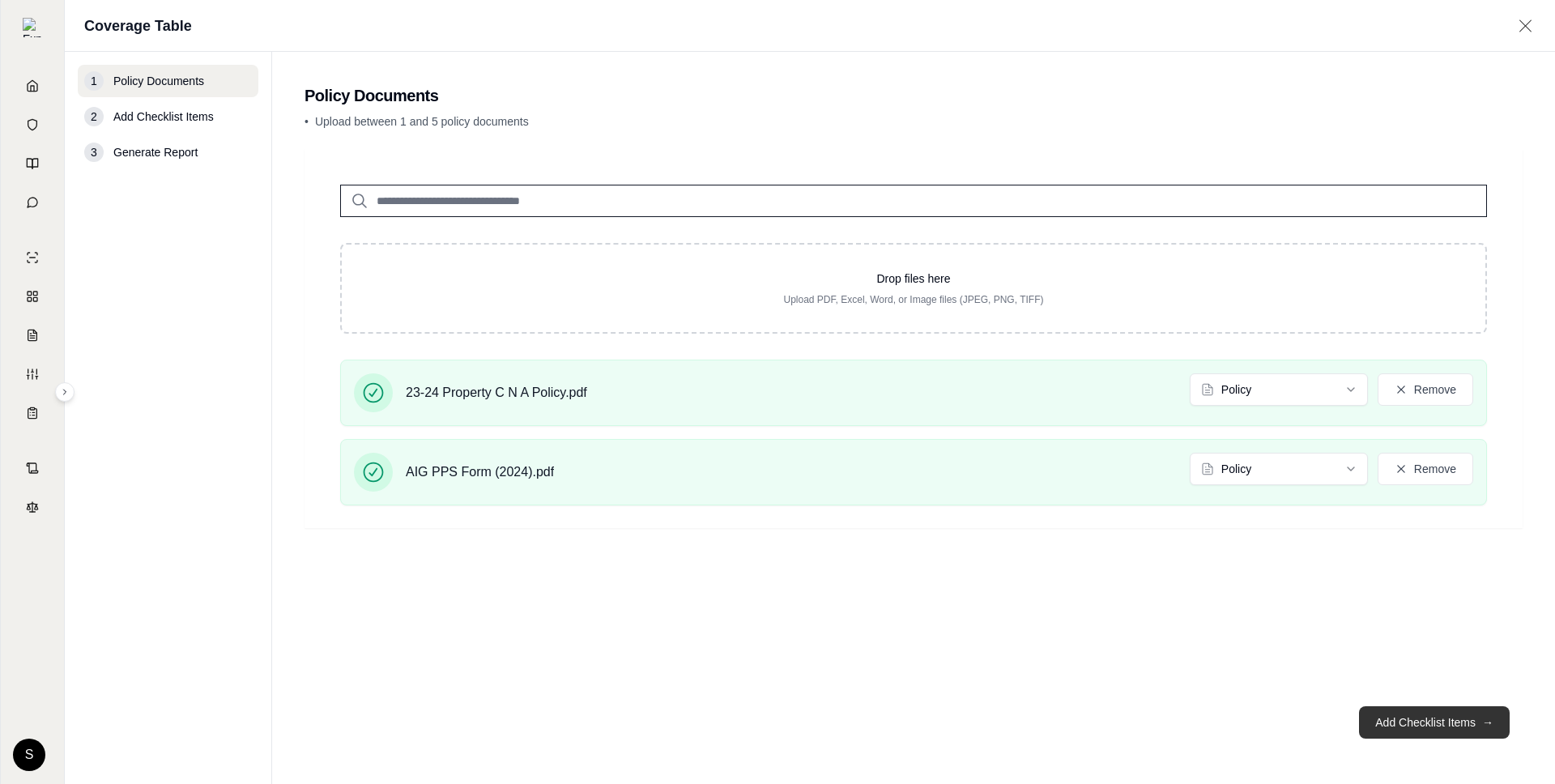
click at [1429, 715] on button "Add Checklist Items →" at bounding box center [1434, 722] width 151 height 33
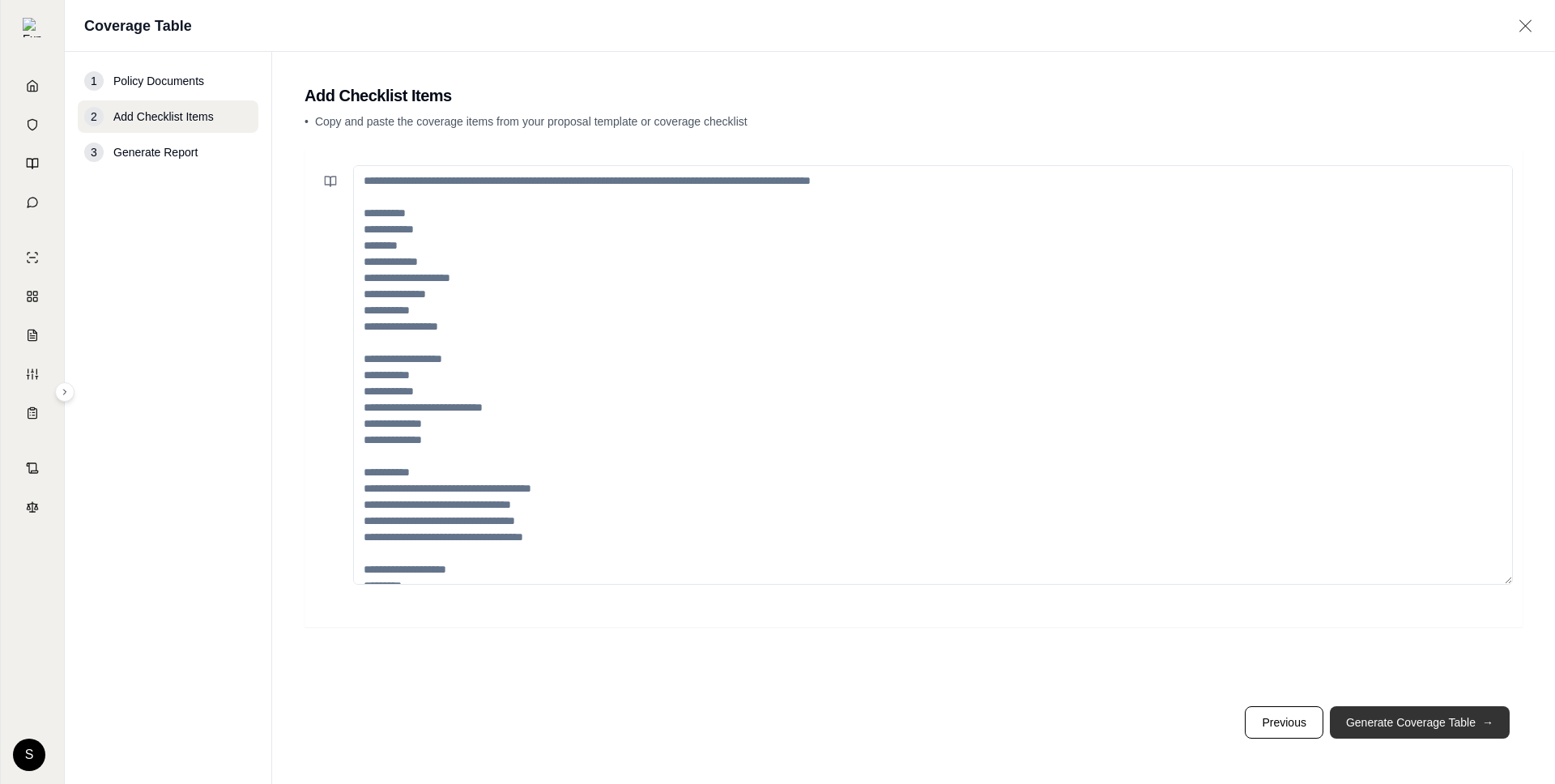
click at [1429, 715] on button "Generate Coverage Table →" at bounding box center [1419, 722] width 179 height 33
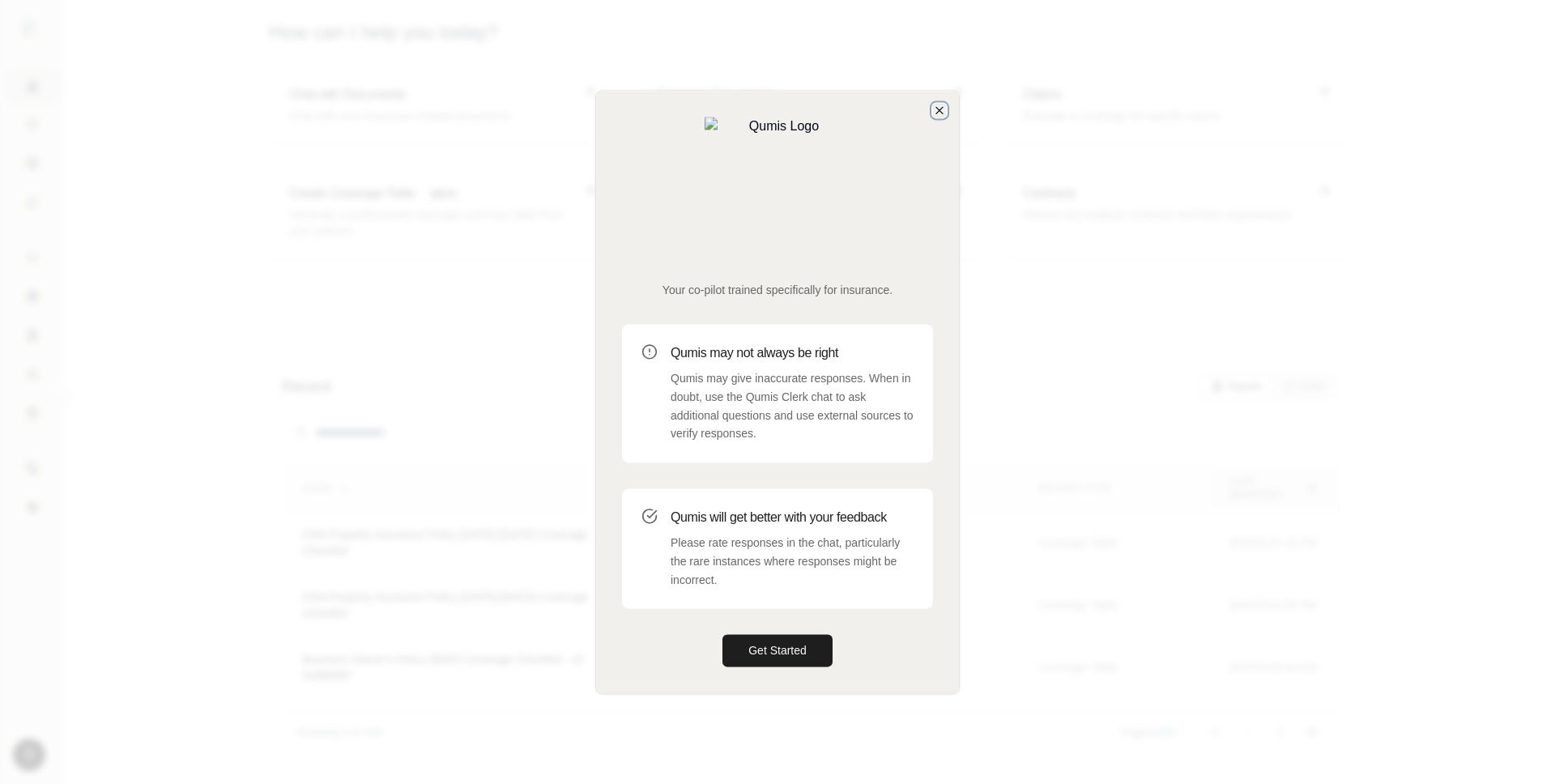
click at [943, 116] on icon "button" at bounding box center [939, 110] width 13 height 13
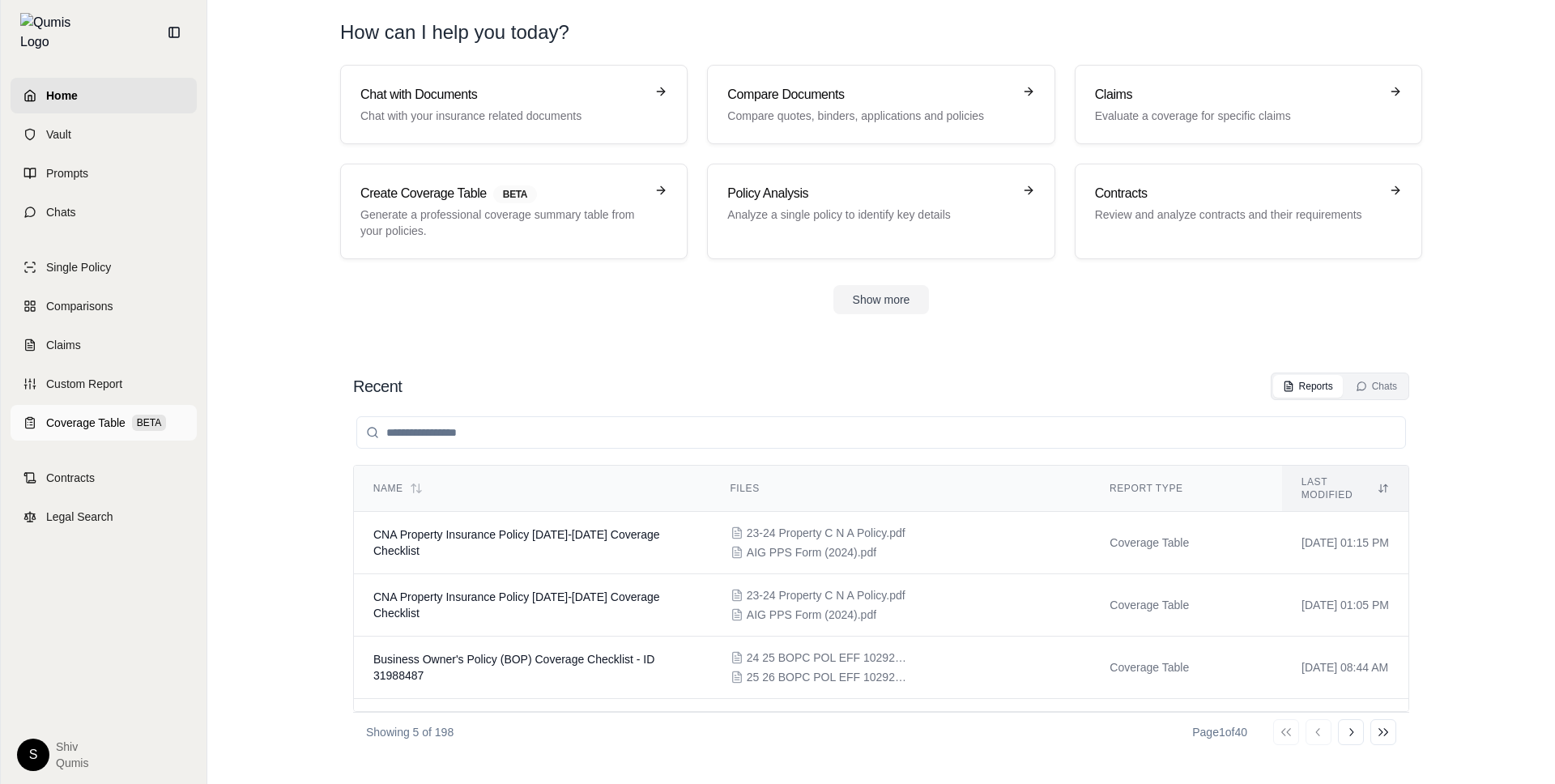
click at [91, 405] on link "Coverage Table BETA" at bounding box center [103, 422] width 186 height 35
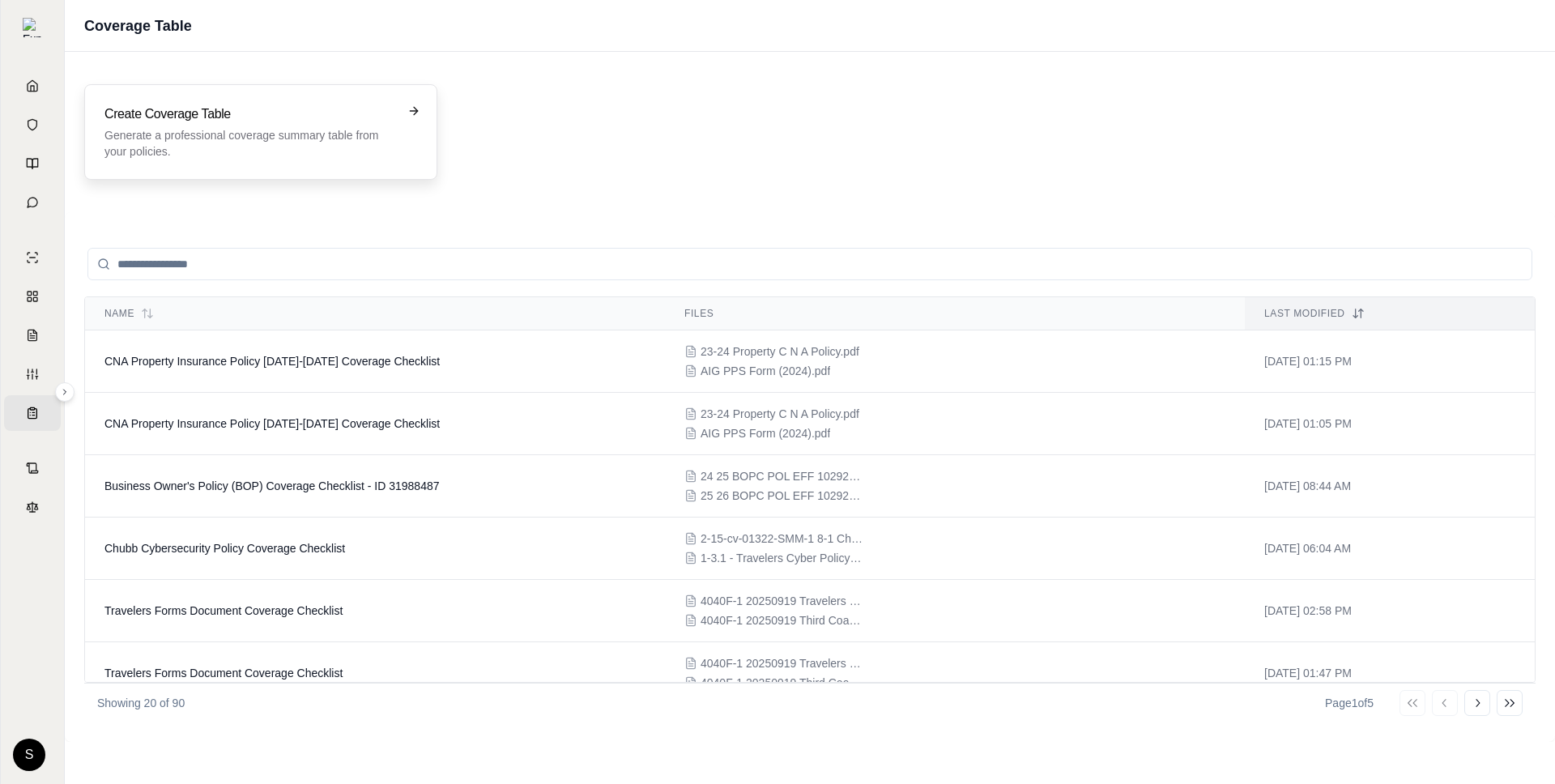
click at [405, 130] on div "Create Coverage Table Generate a professional coverage summary table from your …" at bounding box center [260, 131] width 312 height 55
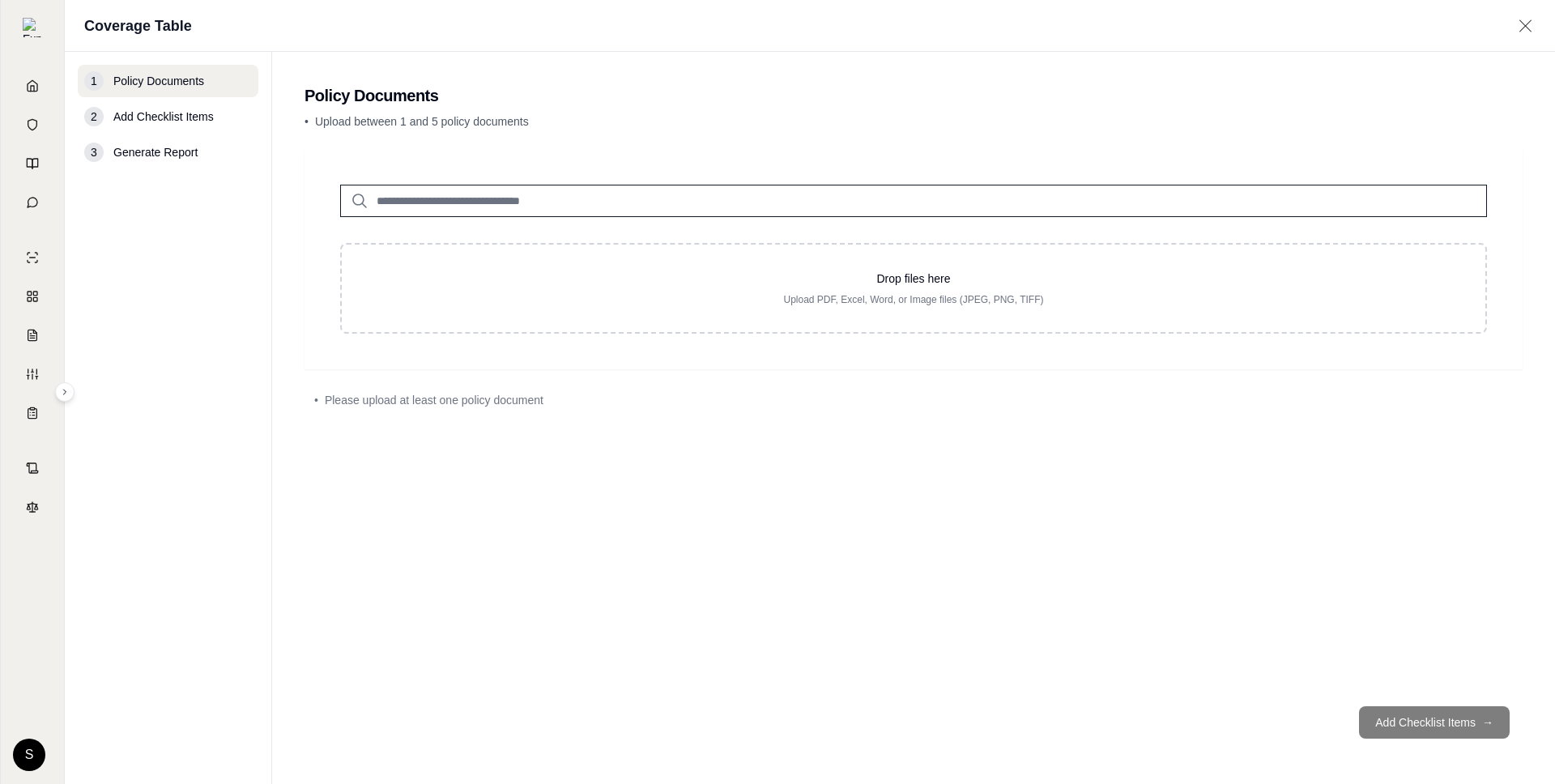
click at [527, 198] on input "search" at bounding box center [913, 201] width 1147 height 33
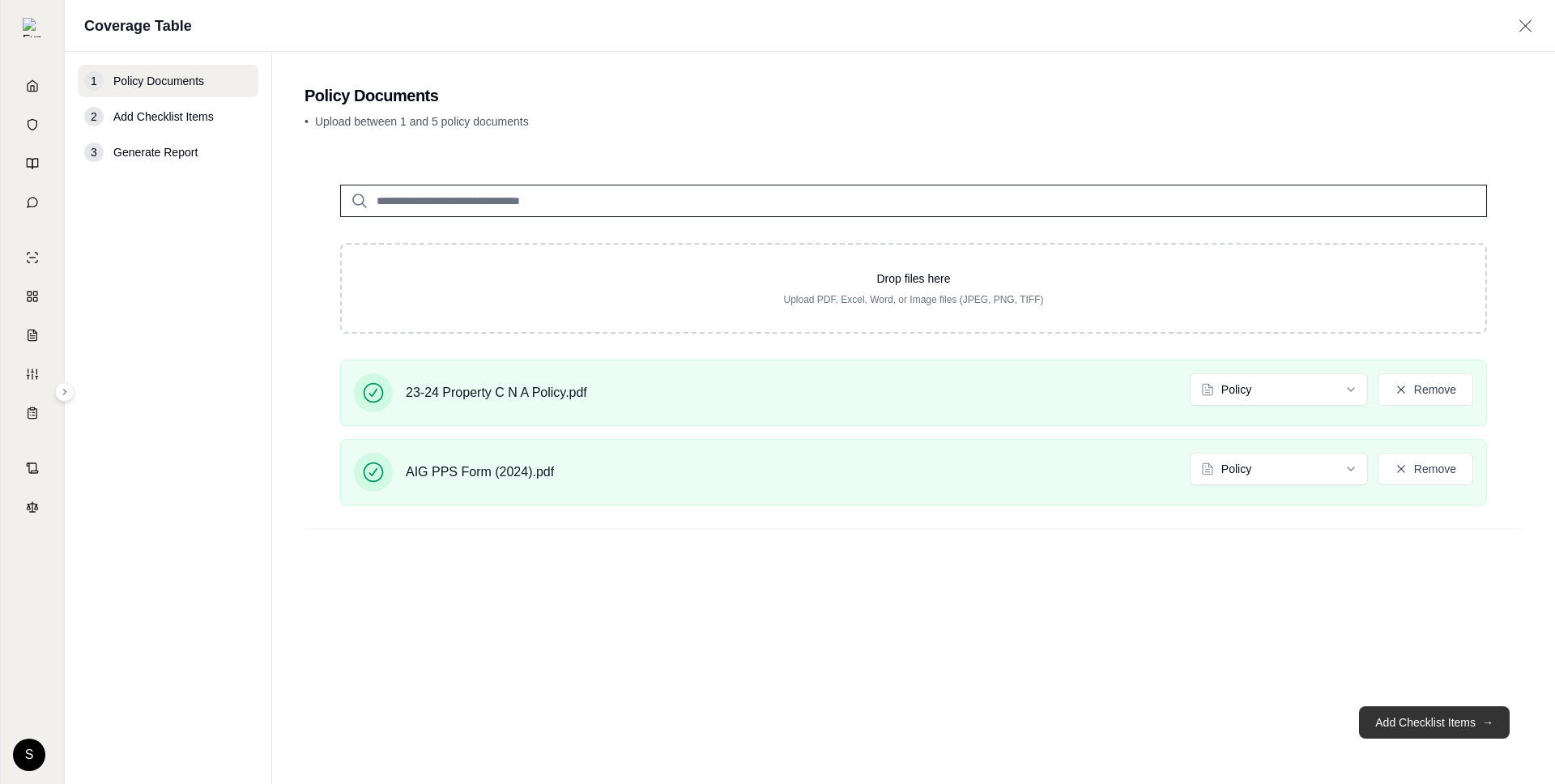
click at [1475, 724] on button "Add Checklist Items →" at bounding box center [1434, 722] width 151 height 33
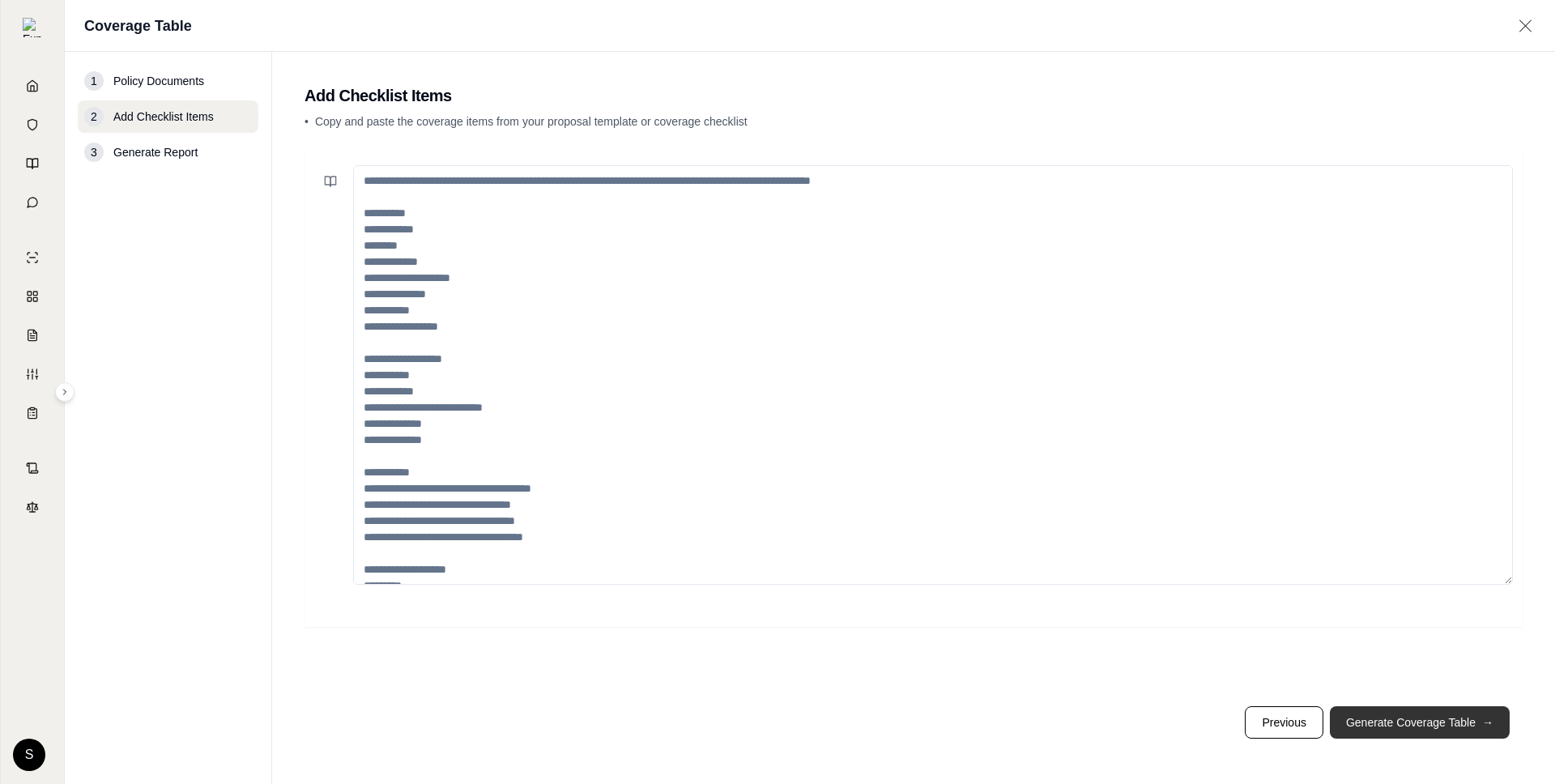
click at [1475, 724] on button "Generate Coverage Table →" at bounding box center [1419, 722] width 179 height 33
